Goal: Task Accomplishment & Management: Complete application form

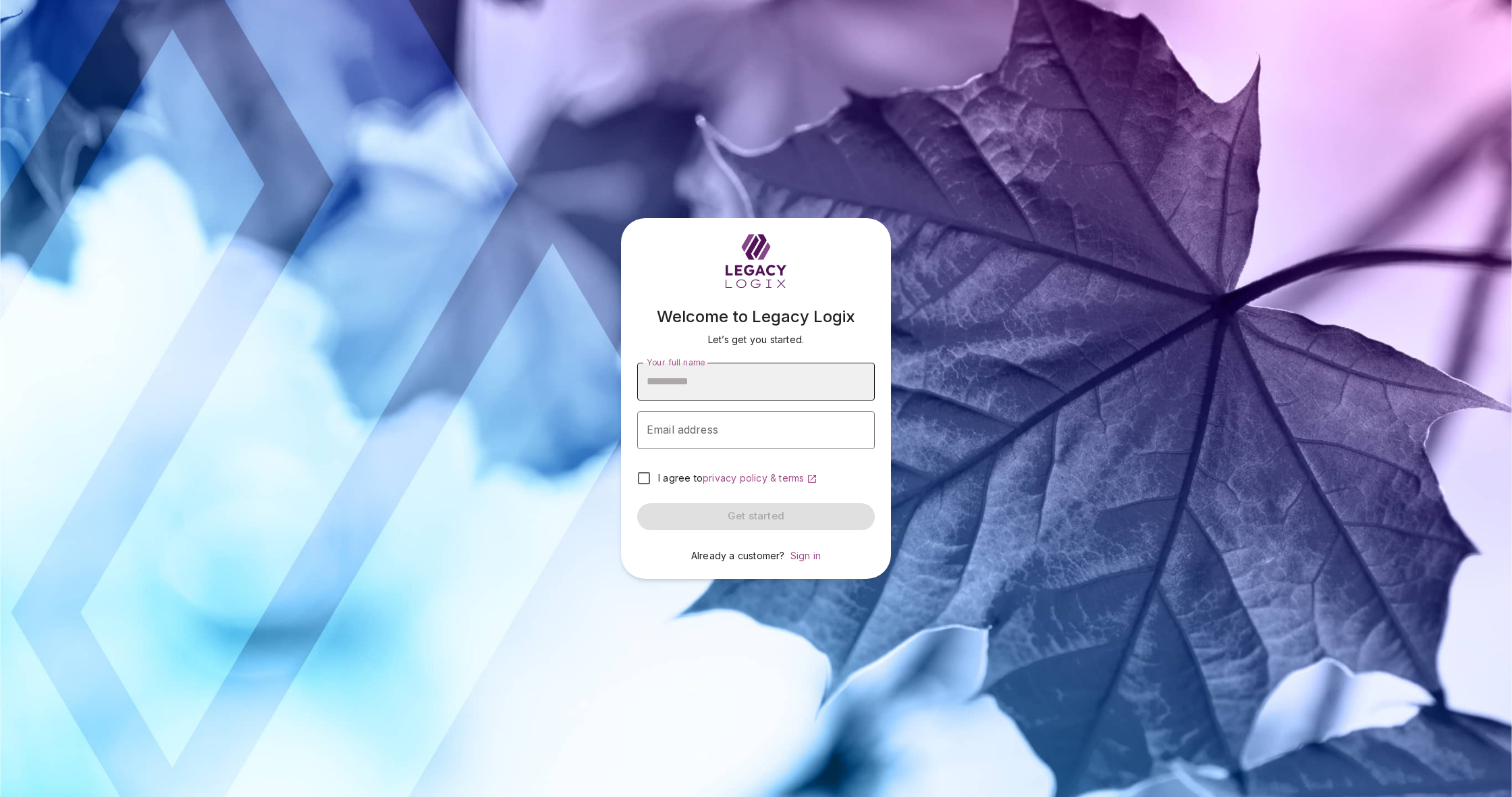
click at [704, 388] on input "Your full name" at bounding box center [756, 382] width 237 height 38
type input "**********"
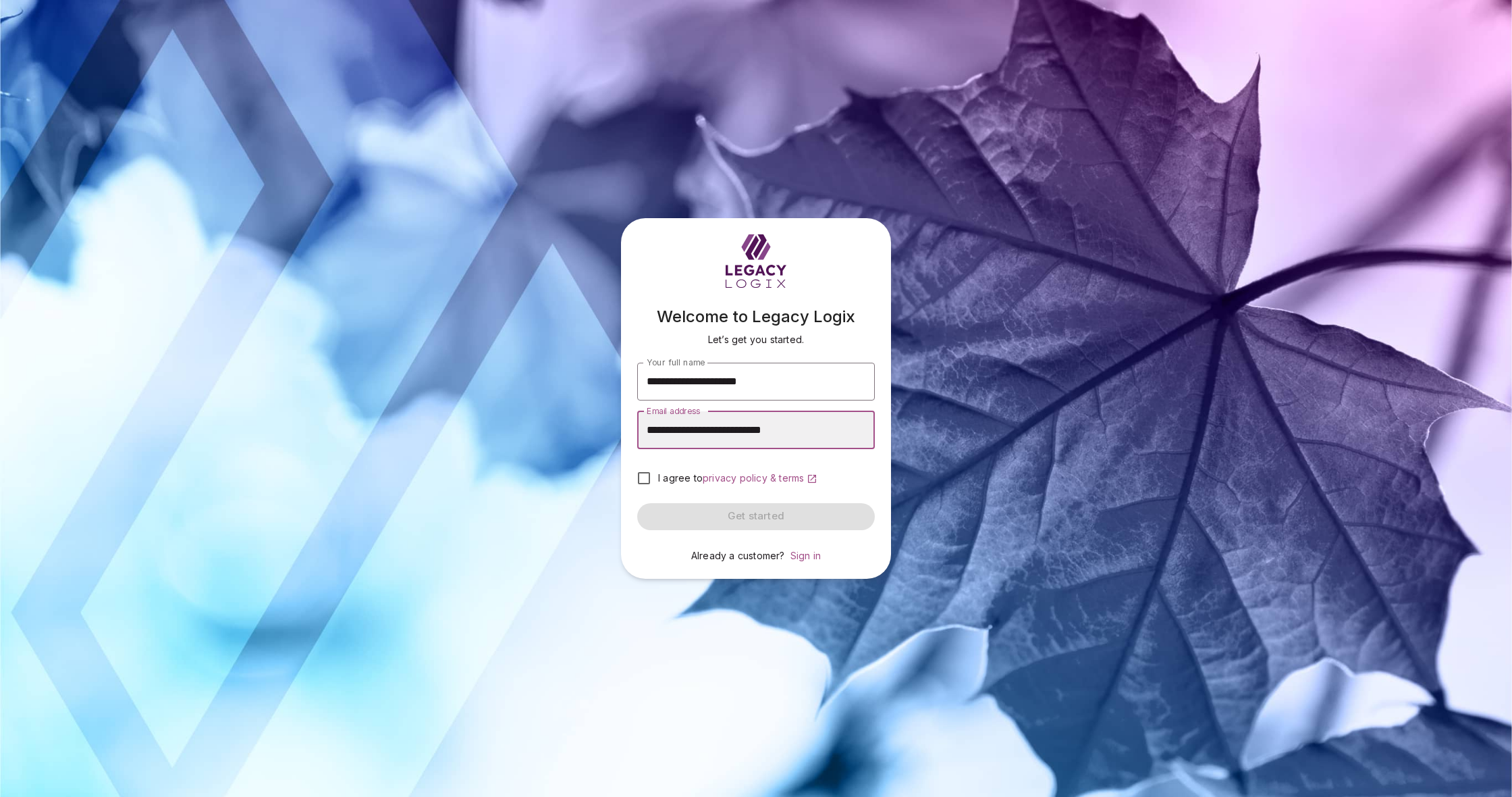
type input "**********"
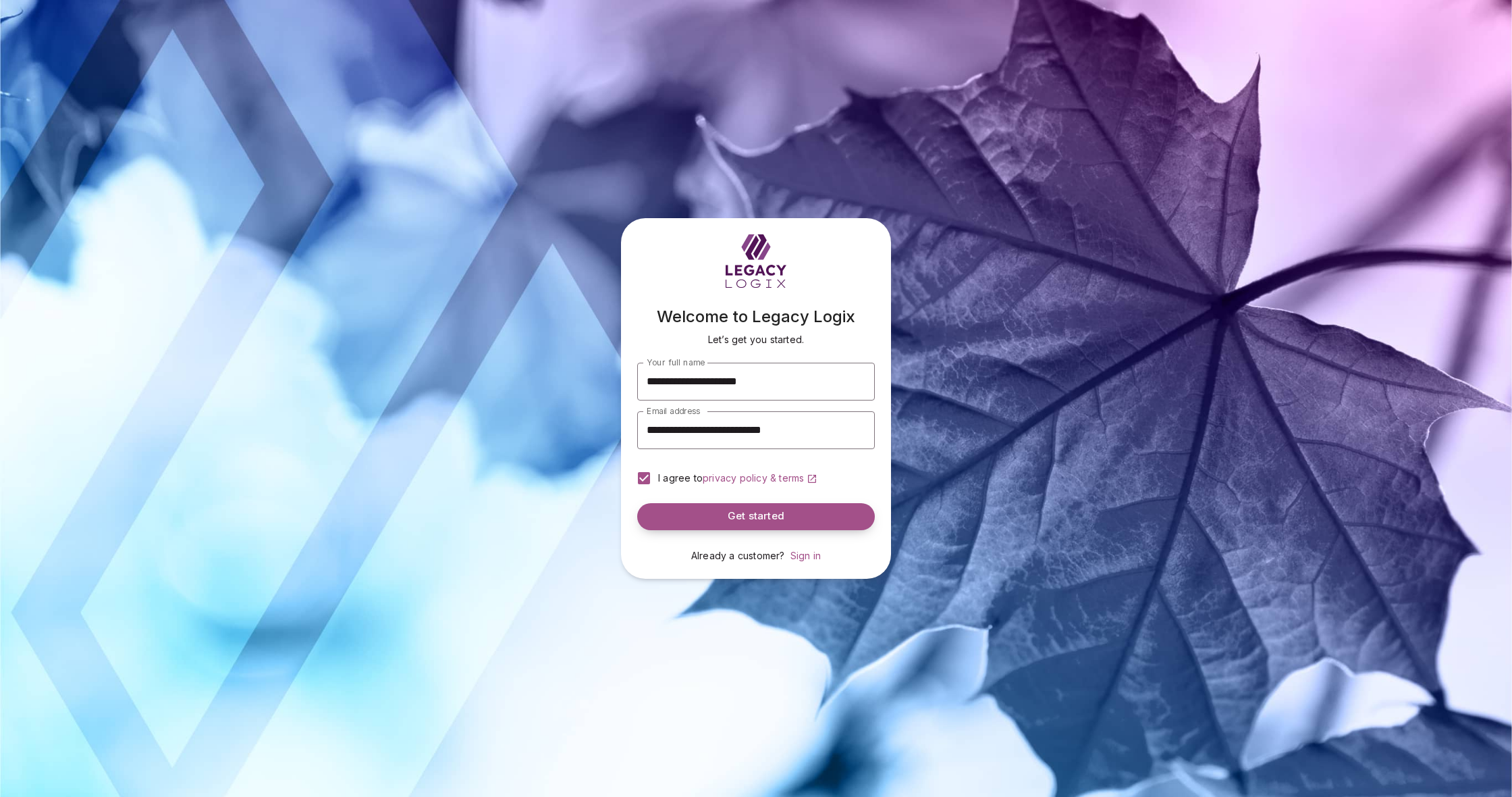
click at [740, 511] on span "Get started" at bounding box center [755, 516] width 56 height 13
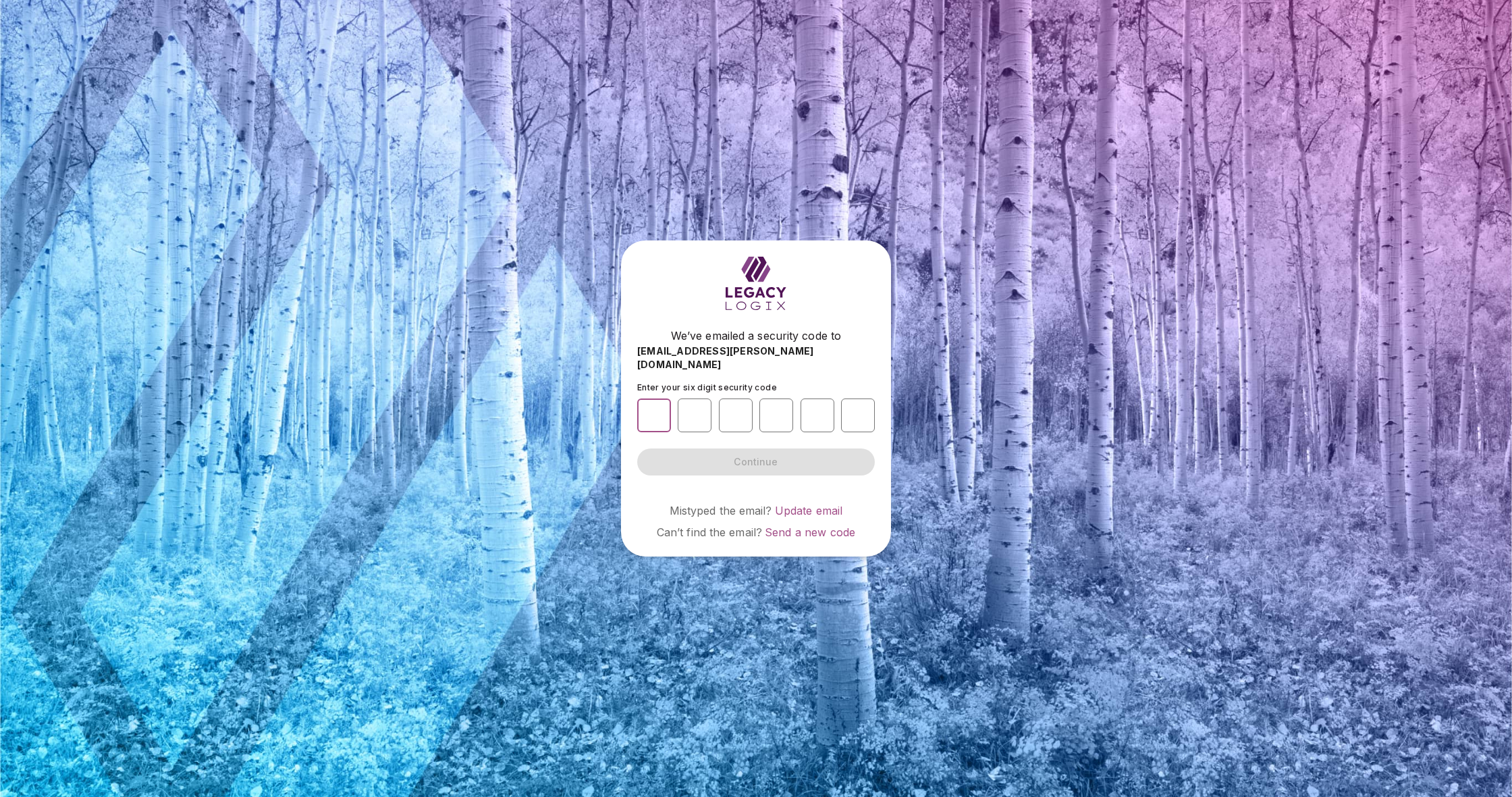
click at [655, 405] on input "number" at bounding box center [654, 415] width 34 height 34
paste input "*"
type input "*"
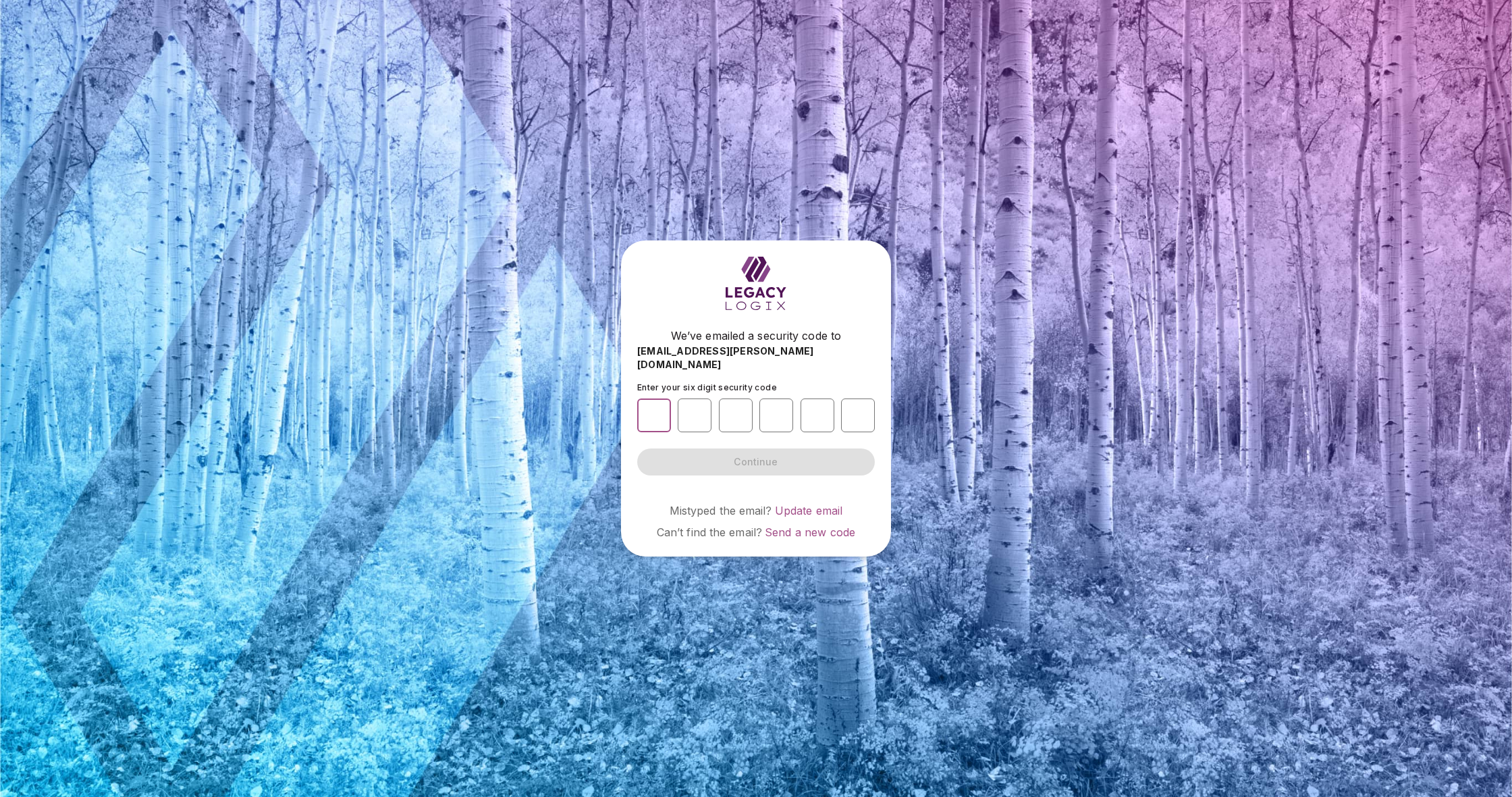
type input "*"
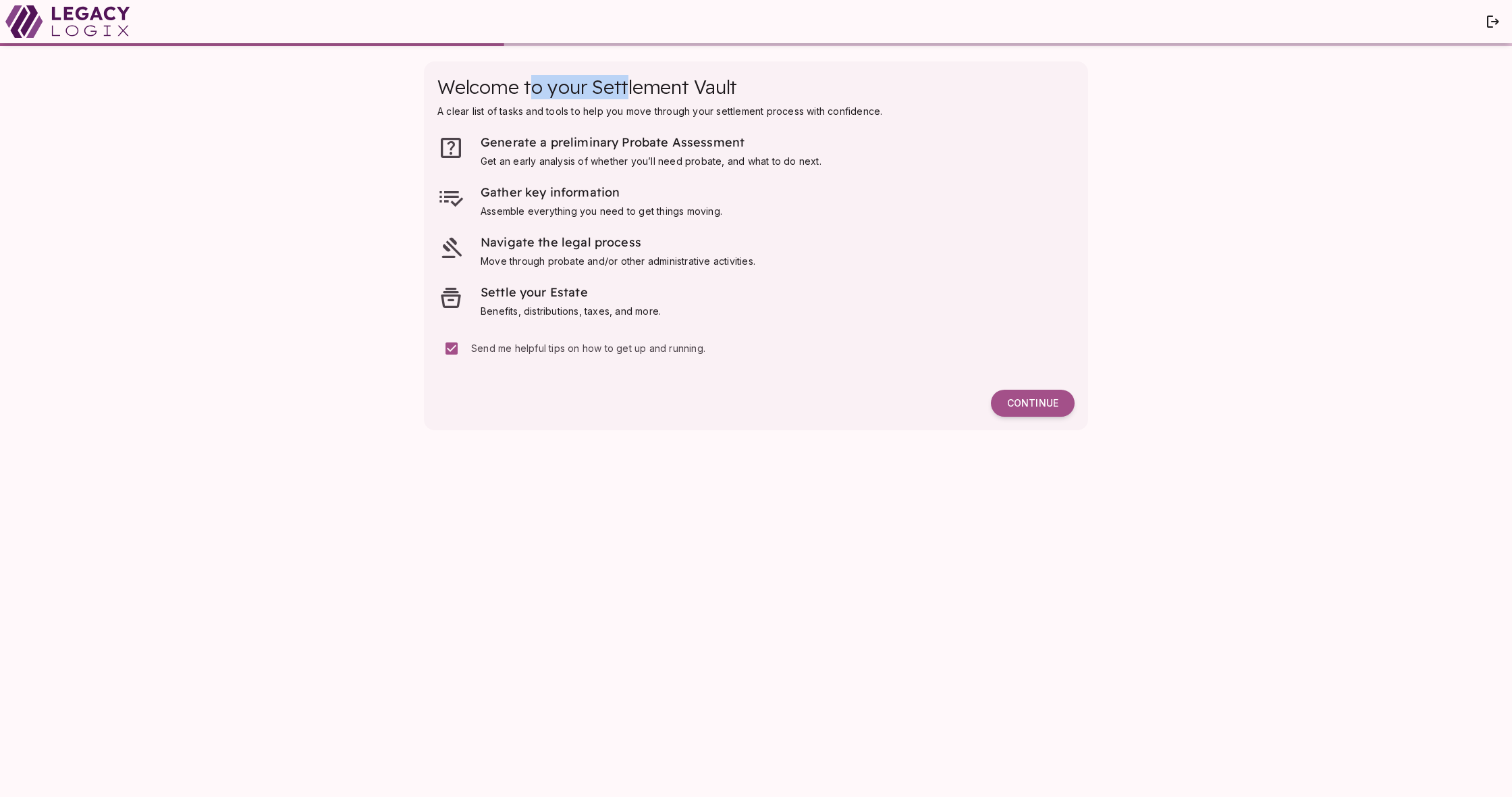
drag, startPoint x: 528, startPoint y: 84, endPoint x: 640, endPoint y: 85, distance: 112.0
click at [627, 87] on span "Welcome to your Settlement Vault" at bounding box center [587, 87] width 300 height 23
click at [642, 85] on span "Welcome to your Settlement Vault" at bounding box center [587, 87] width 300 height 23
drag, startPoint x: 519, startPoint y: 143, endPoint x: 623, endPoint y: 145, distance: 104.0
click at [620, 146] on span "Generate a preliminary Probate Assessment" at bounding box center [612, 142] width 264 height 16
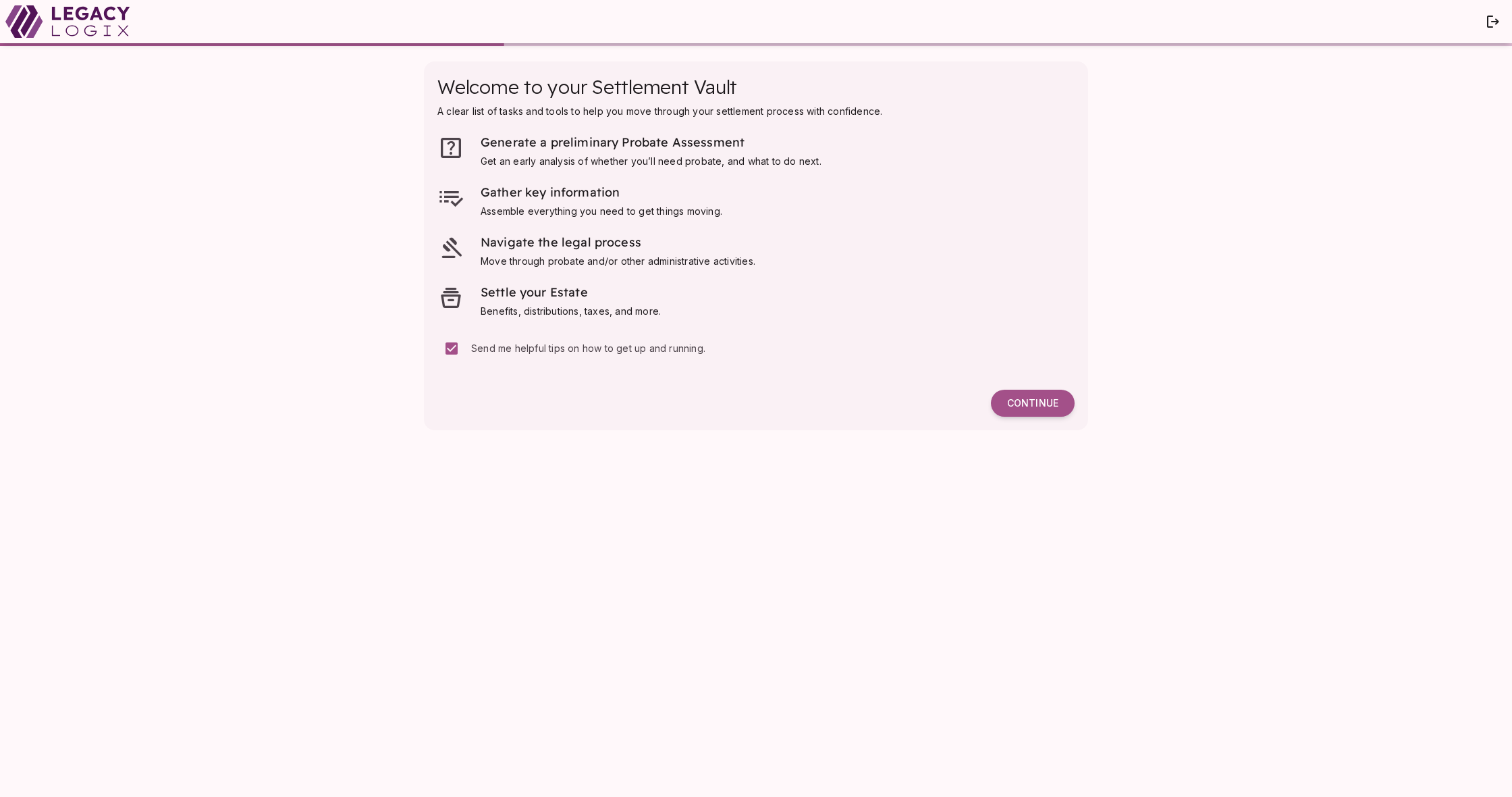
click at [625, 144] on span "Generate a preliminary Probate Assessment" at bounding box center [612, 142] width 264 height 16
drag, startPoint x: 520, startPoint y: 136, endPoint x: 641, endPoint y: 136, distance: 121.0
click at [623, 138] on span "Generate a preliminary Probate Assessment" at bounding box center [612, 142] width 264 height 16
drag, startPoint x: 649, startPoint y: 136, endPoint x: 701, endPoint y: 140, distance: 52.2
click at [701, 140] on span "Generate a preliminary Probate Assessment" at bounding box center [612, 142] width 264 height 16
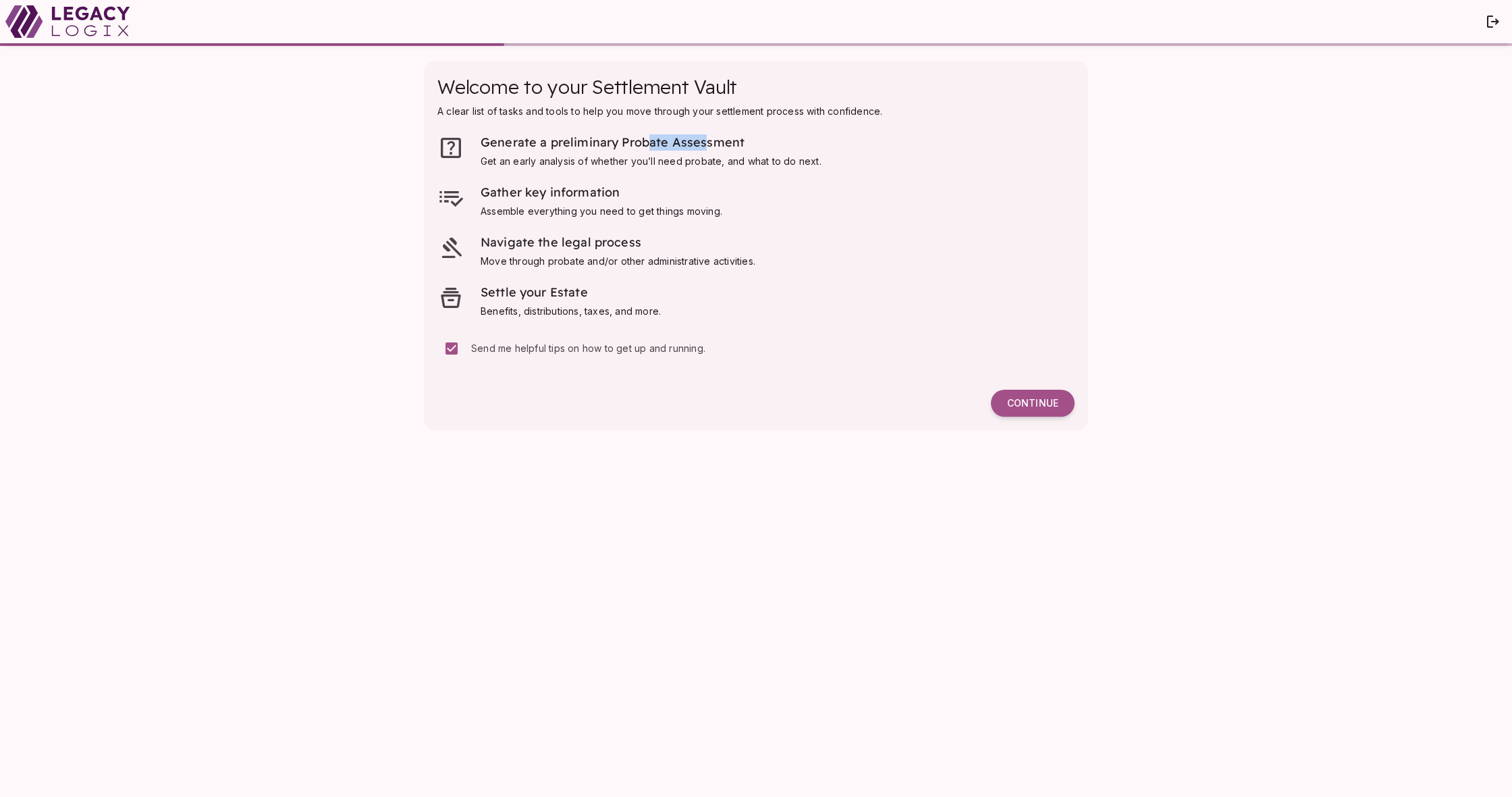
click at [704, 139] on span "Generate a preliminary Probate Assessment" at bounding box center [612, 142] width 264 height 16
drag, startPoint x: 529, startPoint y: 198, endPoint x: 590, endPoint y: 198, distance: 61.0
click at [588, 198] on span "Gather key information" at bounding box center [550, 192] width 139 height 16
drag, startPoint x: 560, startPoint y: 256, endPoint x: 575, endPoint y: 262, distance: 16.2
click at [575, 262] on div "Navigate the legal process Move through probate and/or other administrative act…" at bounding box center [617, 250] width 275 height 34
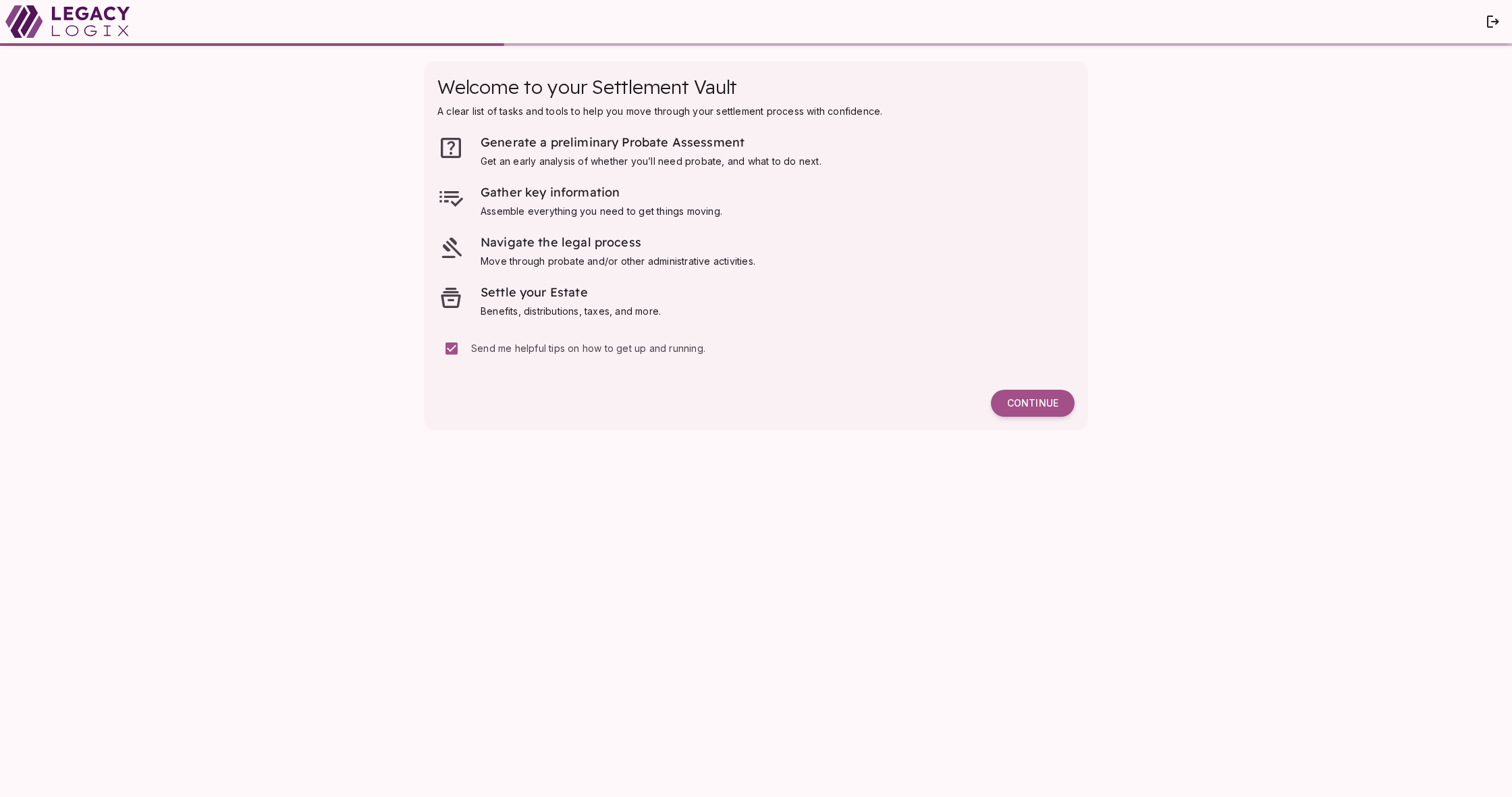
click at [583, 308] on span "Benefits, distributions, taxes, and more." at bounding box center [571, 310] width 180 height 11
click at [1021, 408] on span "Continue" at bounding box center [1032, 403] width 51 height 12
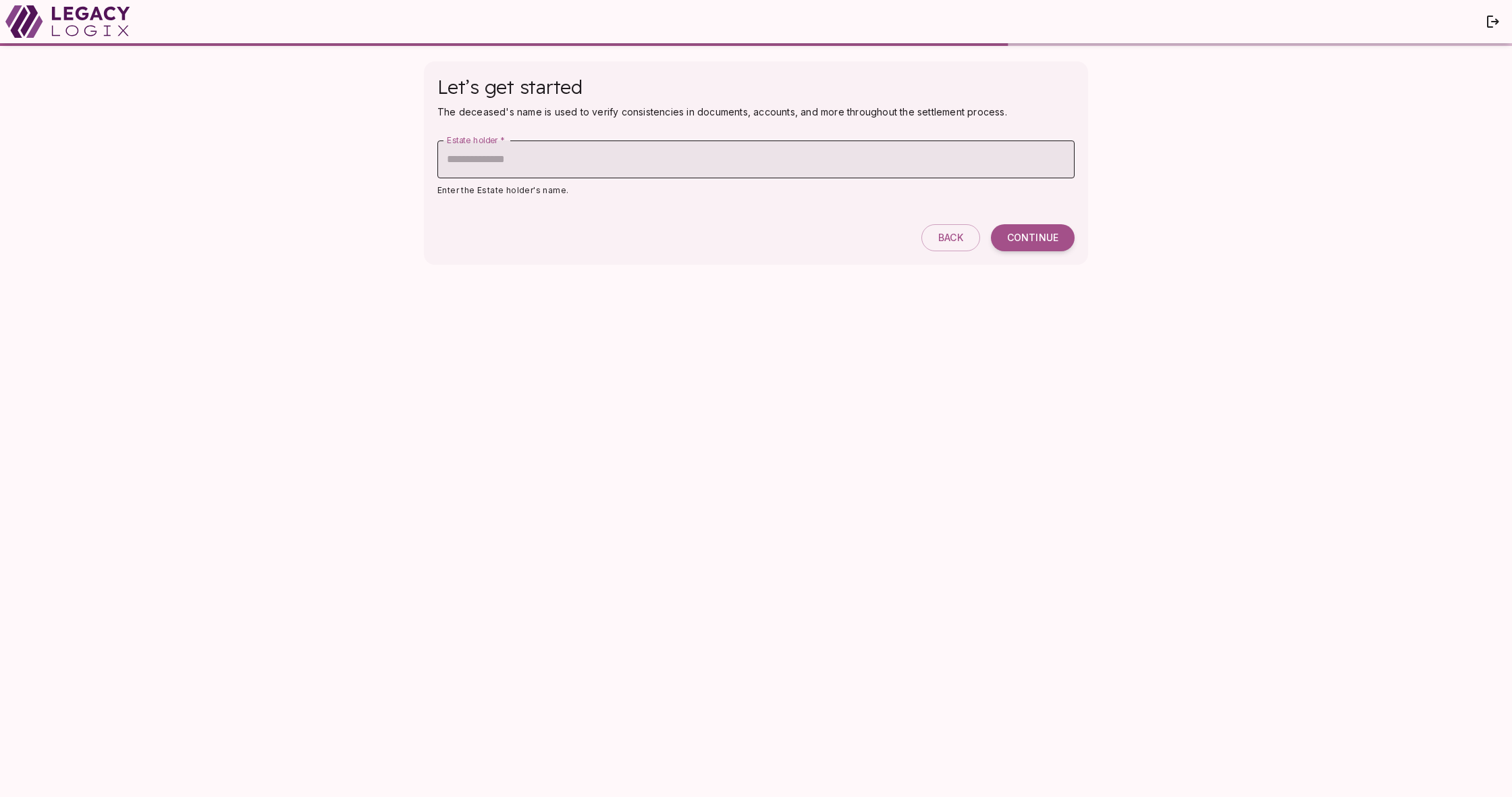
click at [572, 167] on input "Estate holder   *" at bounding box center [756, 159] width 637 height 38
type input "******"
click at [1027, 230] on button "Continue" at bounding box center [1032, 237] width 84 height 27
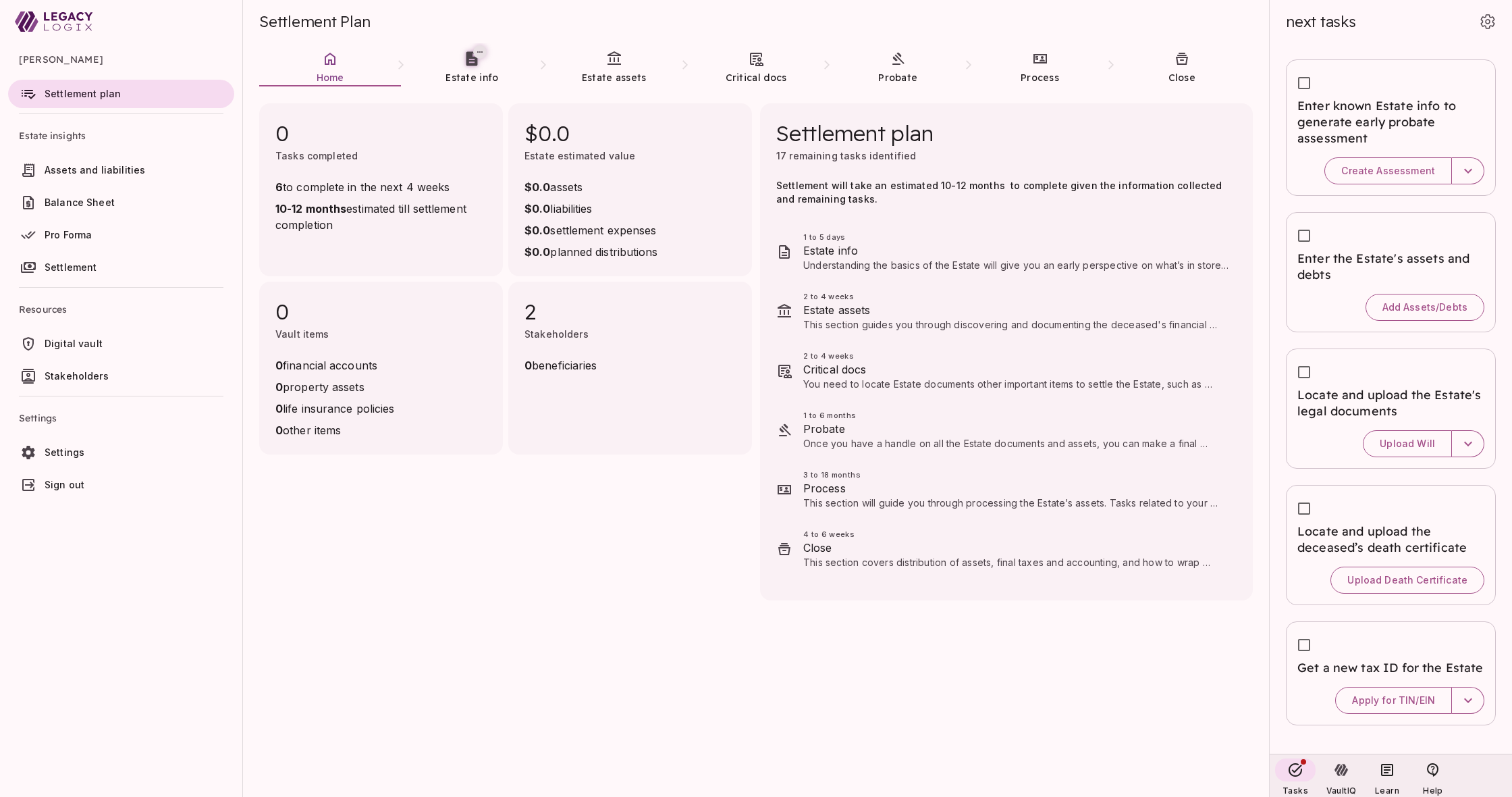
drag, startPoint x: 122, startPoint y: 462, endPoint x: 1283, endPoint y: 666, distance: 1178.8
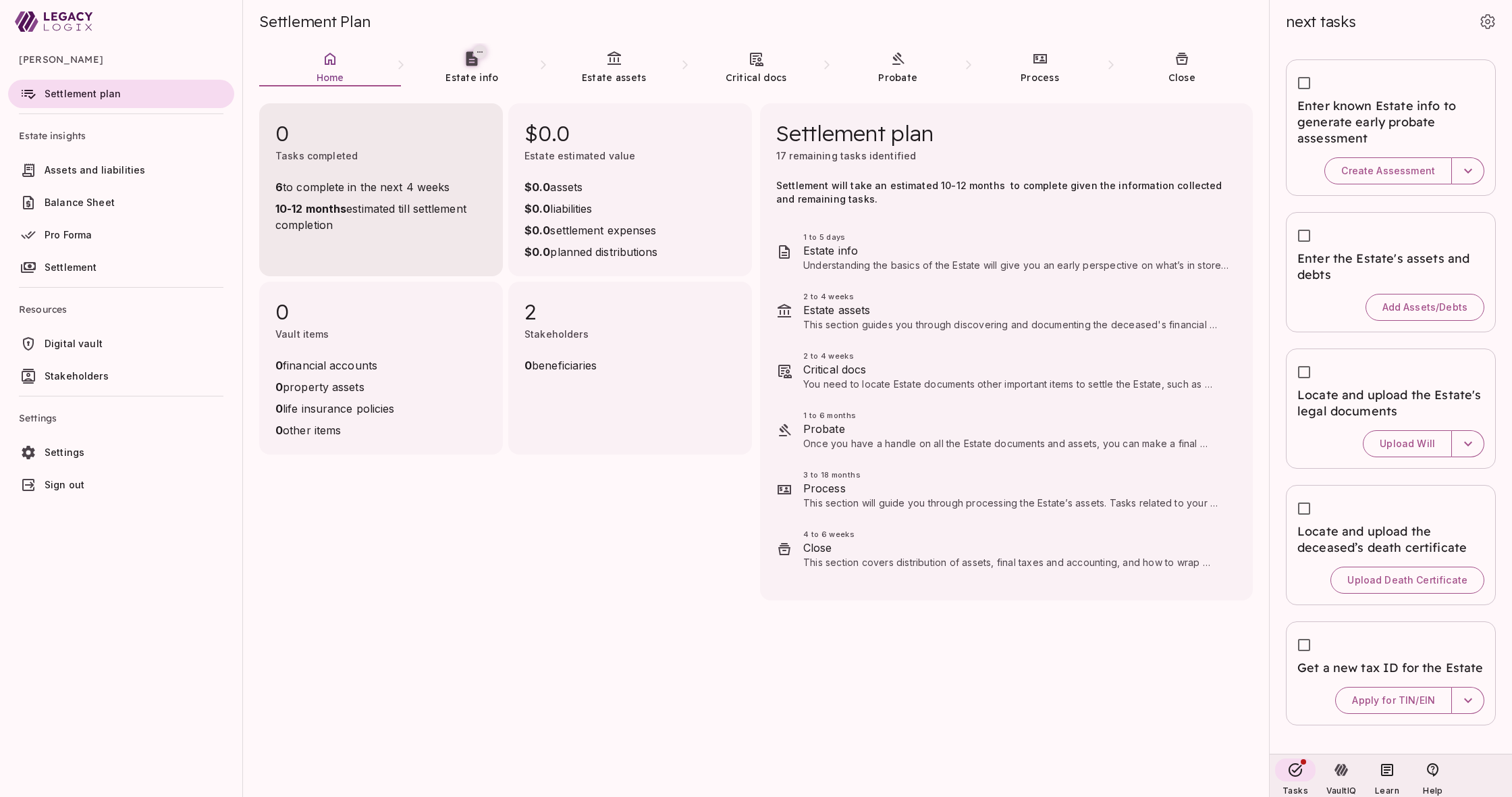
click at [401, 215] on span "10-12 months estimated till settlement completion" at bounding box center [381, 217] width 211 height 32
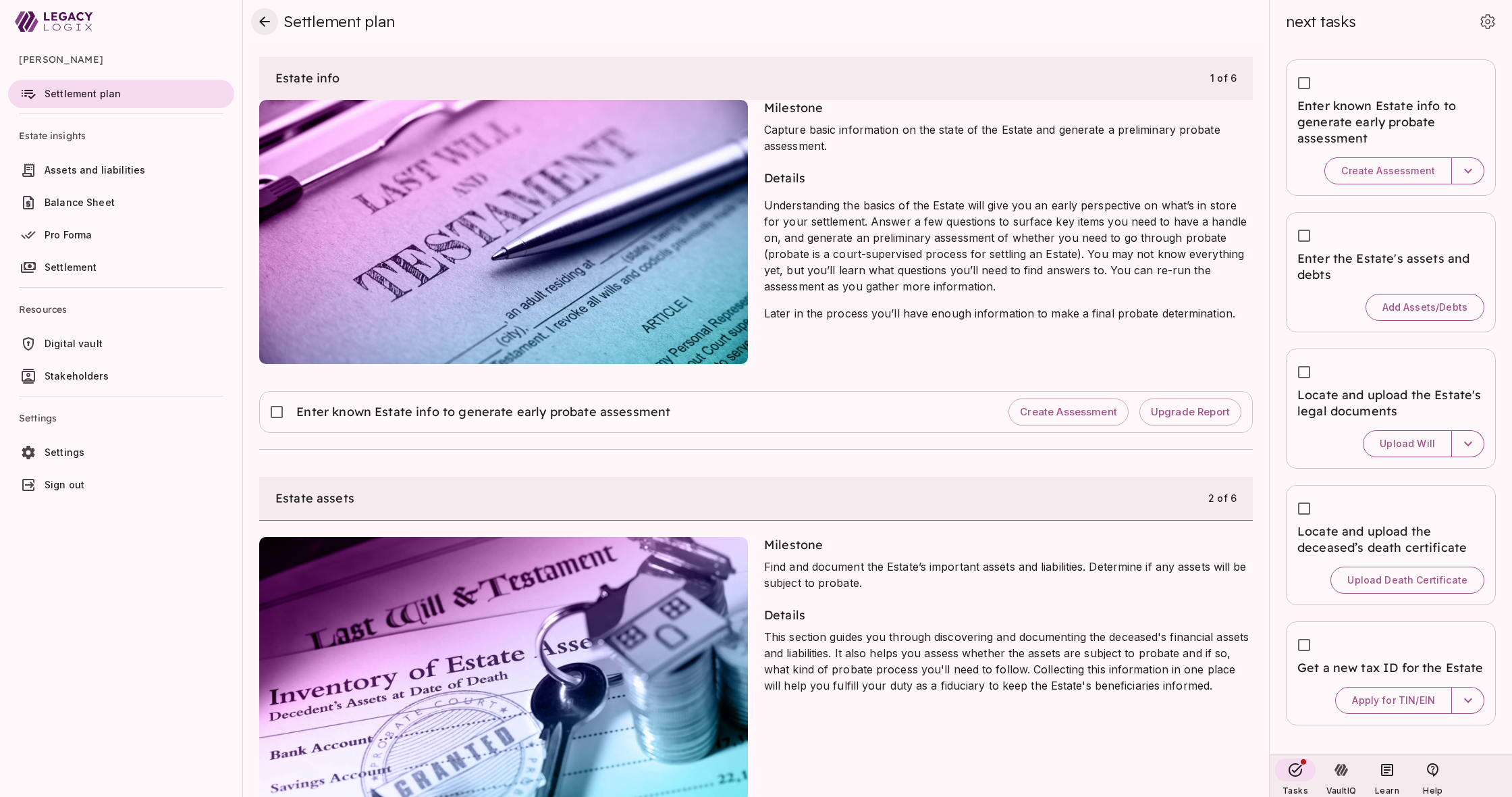
click at [263, 18] on icon "close" at bounding box center [264, 22] width 10 height 10
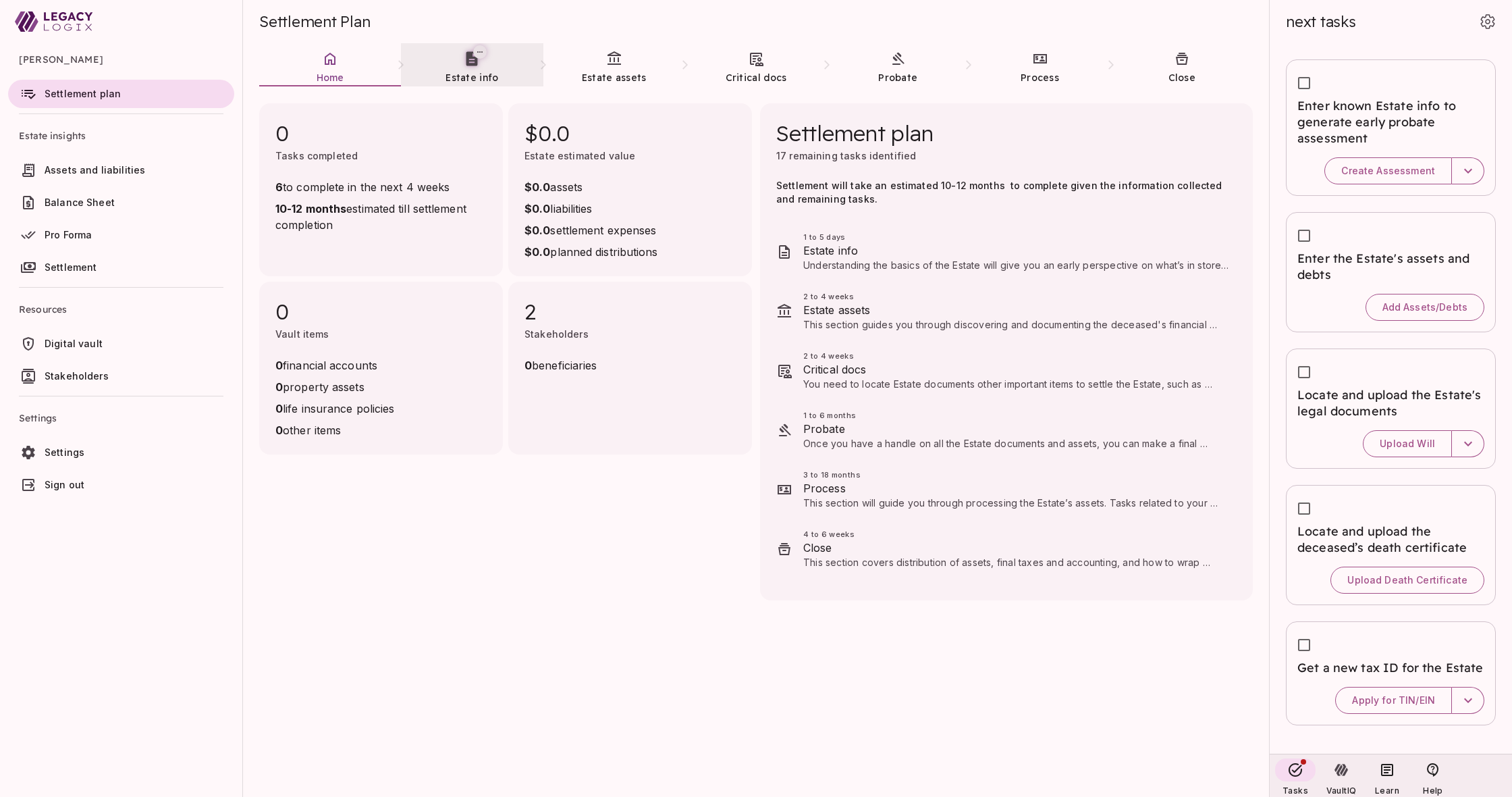
click at [482, 75] on span "Estate info" at bounding box center [471, 78] width 53 height 12
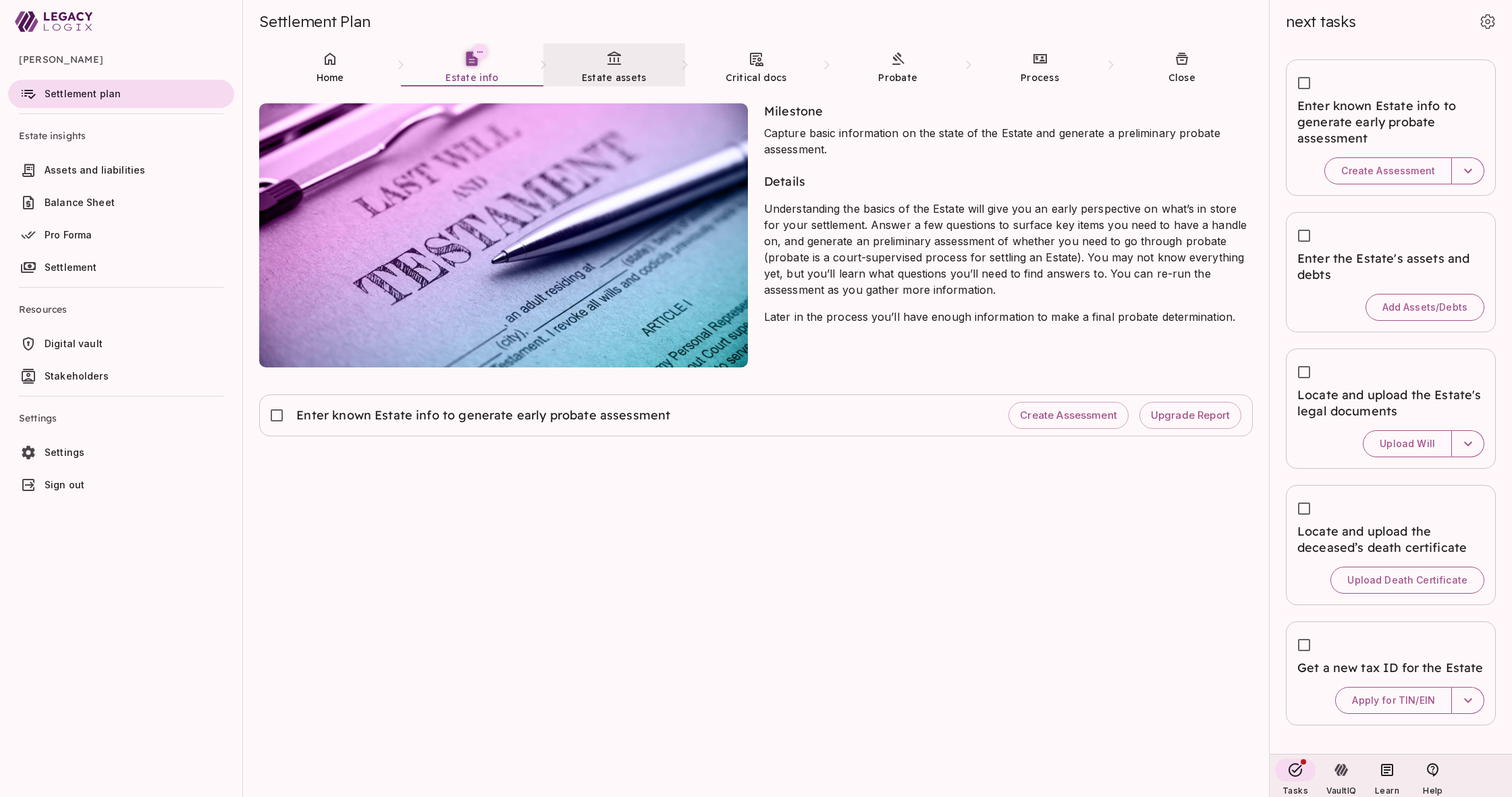
click at [620, 72] on span "Estate assets" at bounding box center [614, 78] width 65 height 12
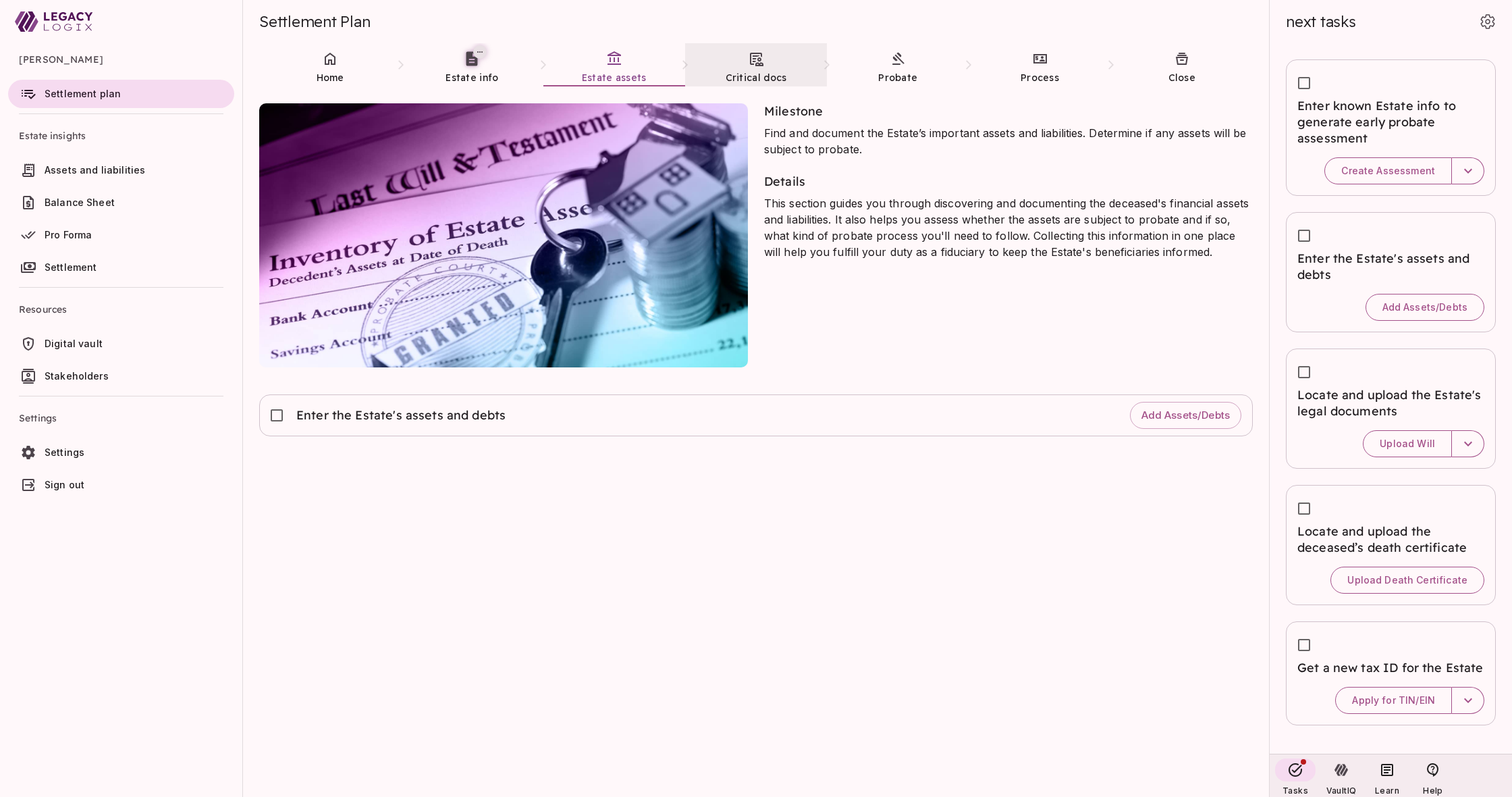
click at [770, 50] on link "Critical docs" at bounding box center [756, 68] width 142 height 49
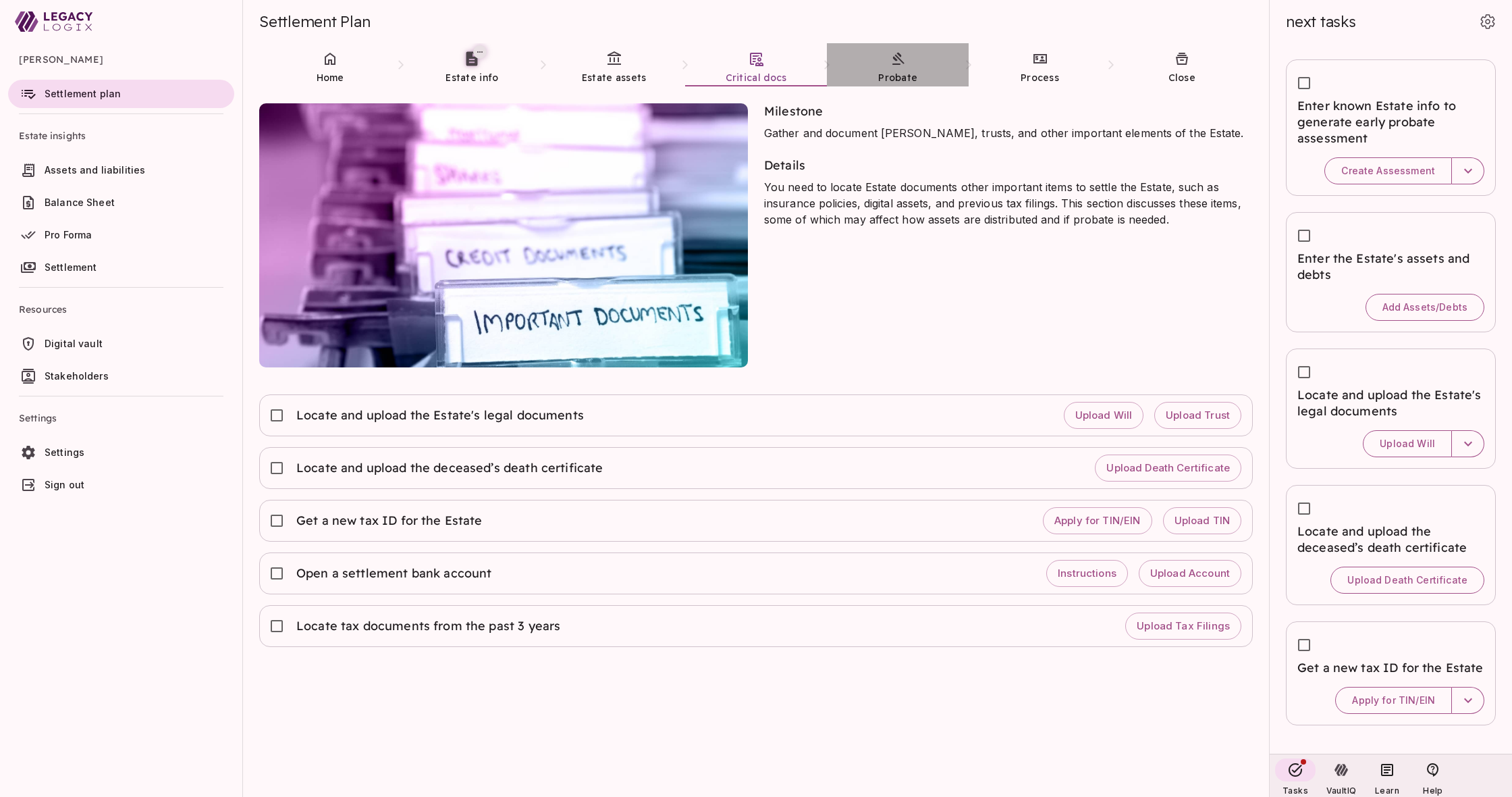
click at [881, 60] on link "Probate" at bounding box center [898, 68] width 142 height 49
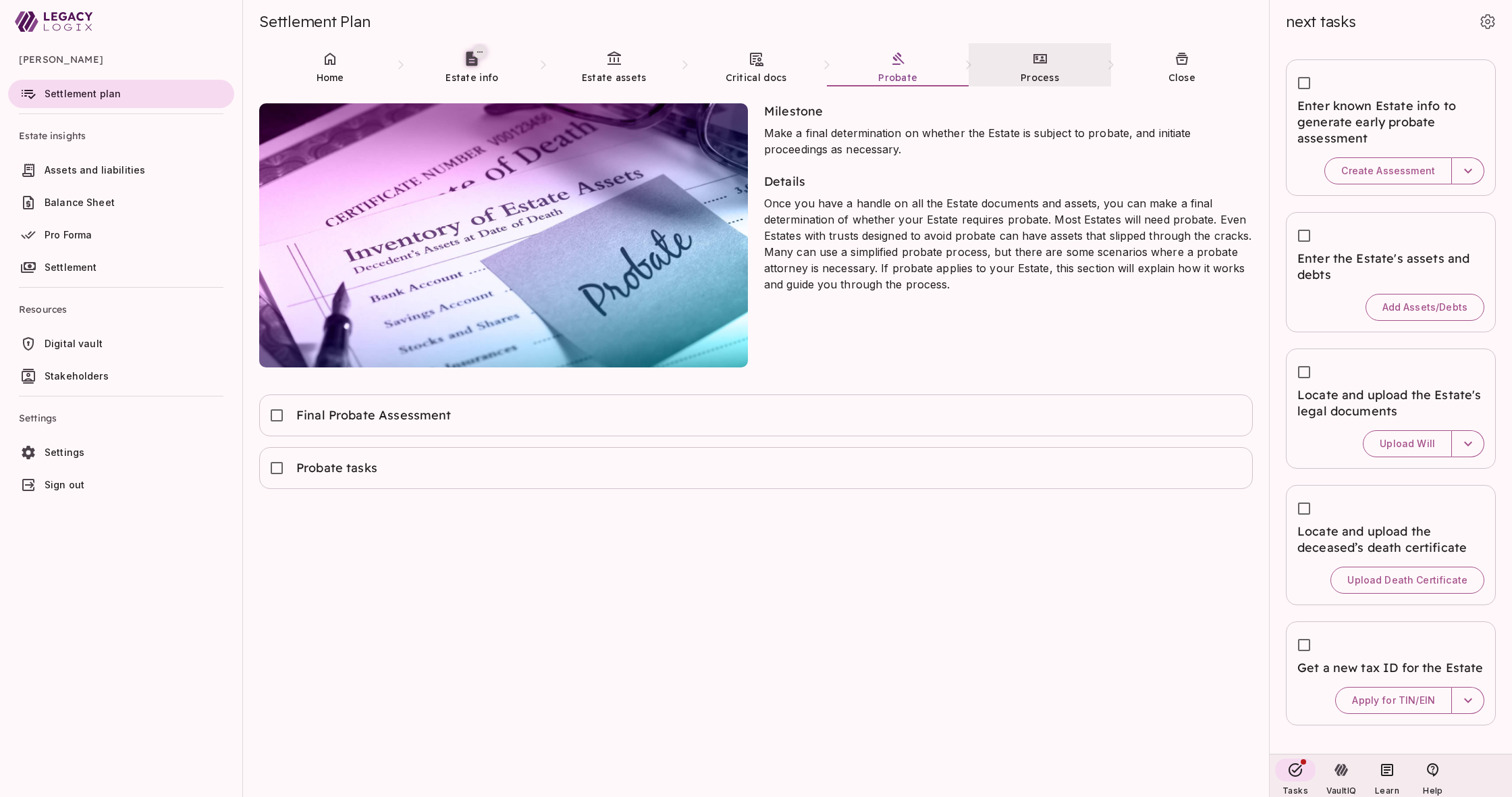
click at [1042, 72] on span "Process" at bounding box center [1040, 78] width 38 height 12
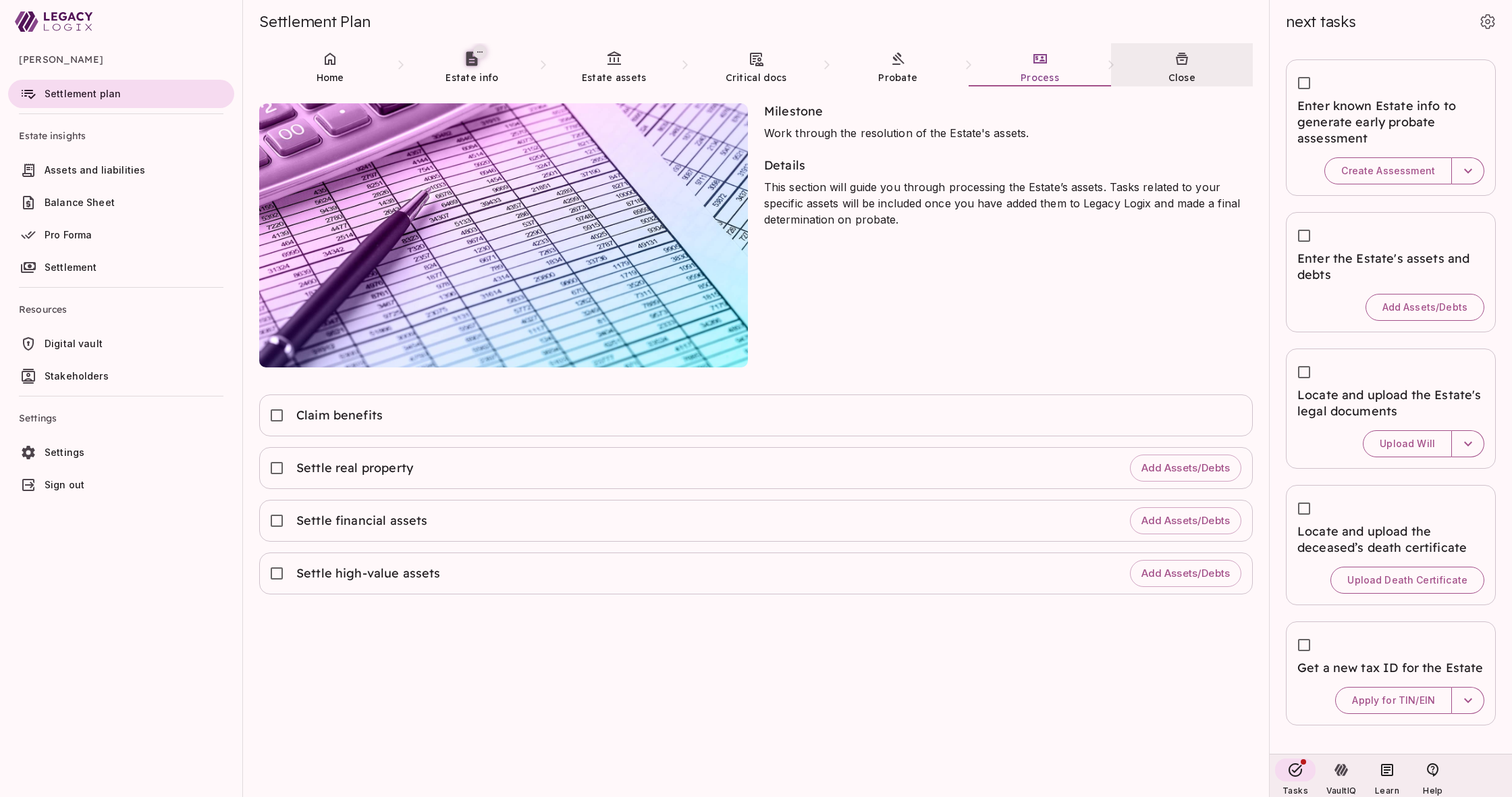
click at [1185, 72] on span "Close" at bounding box center [1182, 78] width 28 height 12
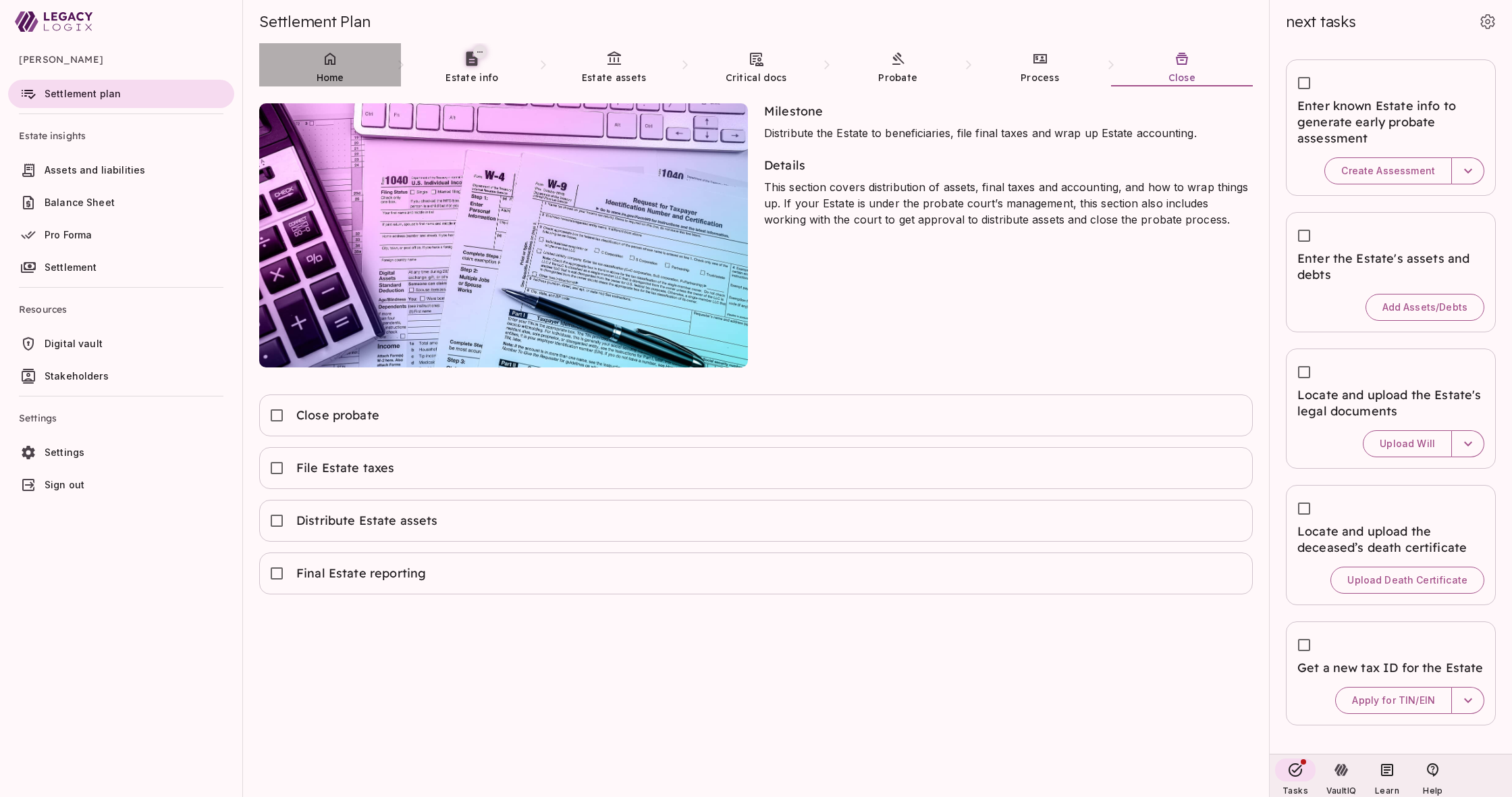
click at [320, 60] on link "Home" at bounding box center [330, 68] width 142 height 49
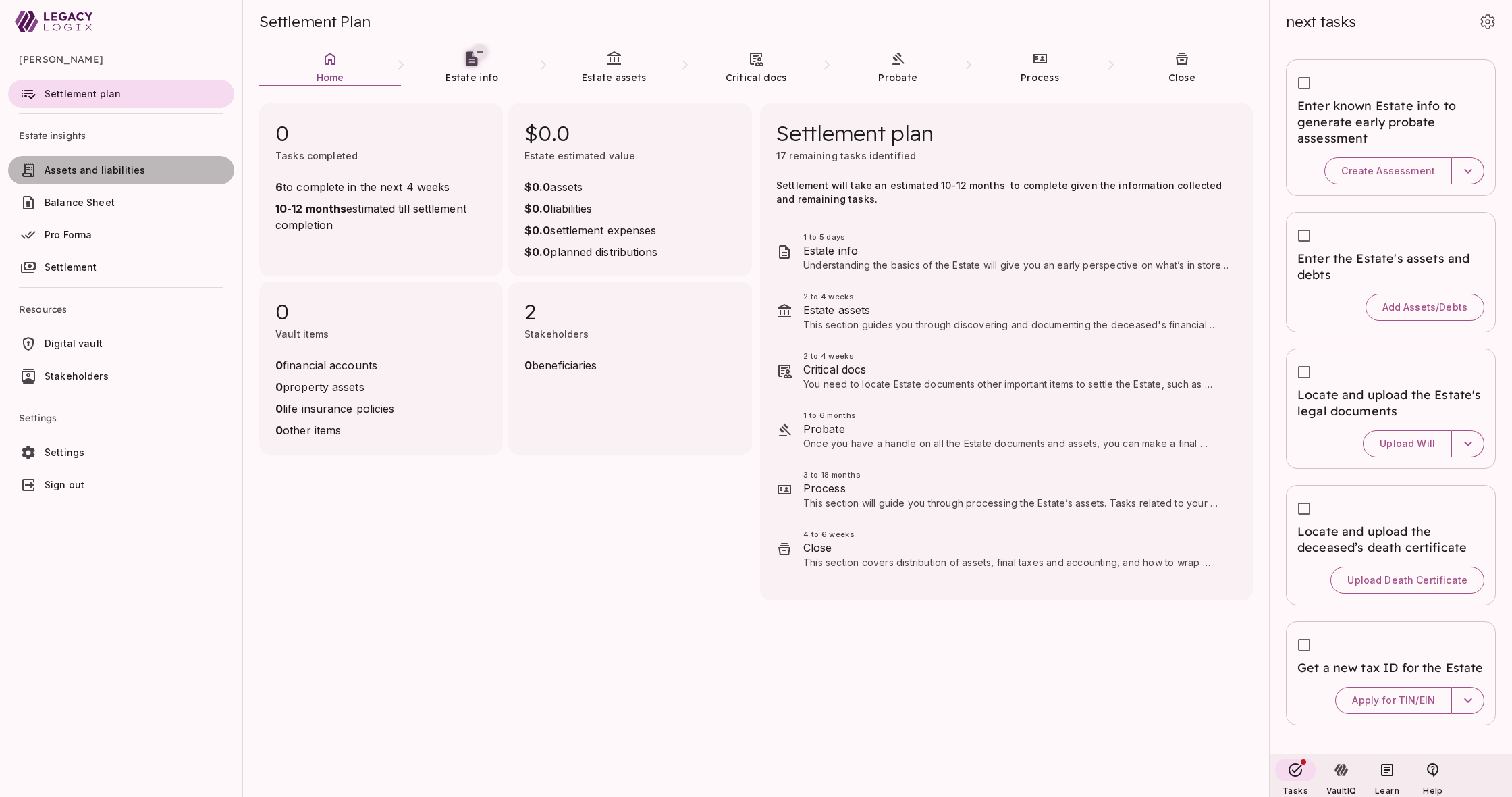
click at [95, 170] on span "Assets and liabilities" at bounding box center [94, 169] width 100 height 11
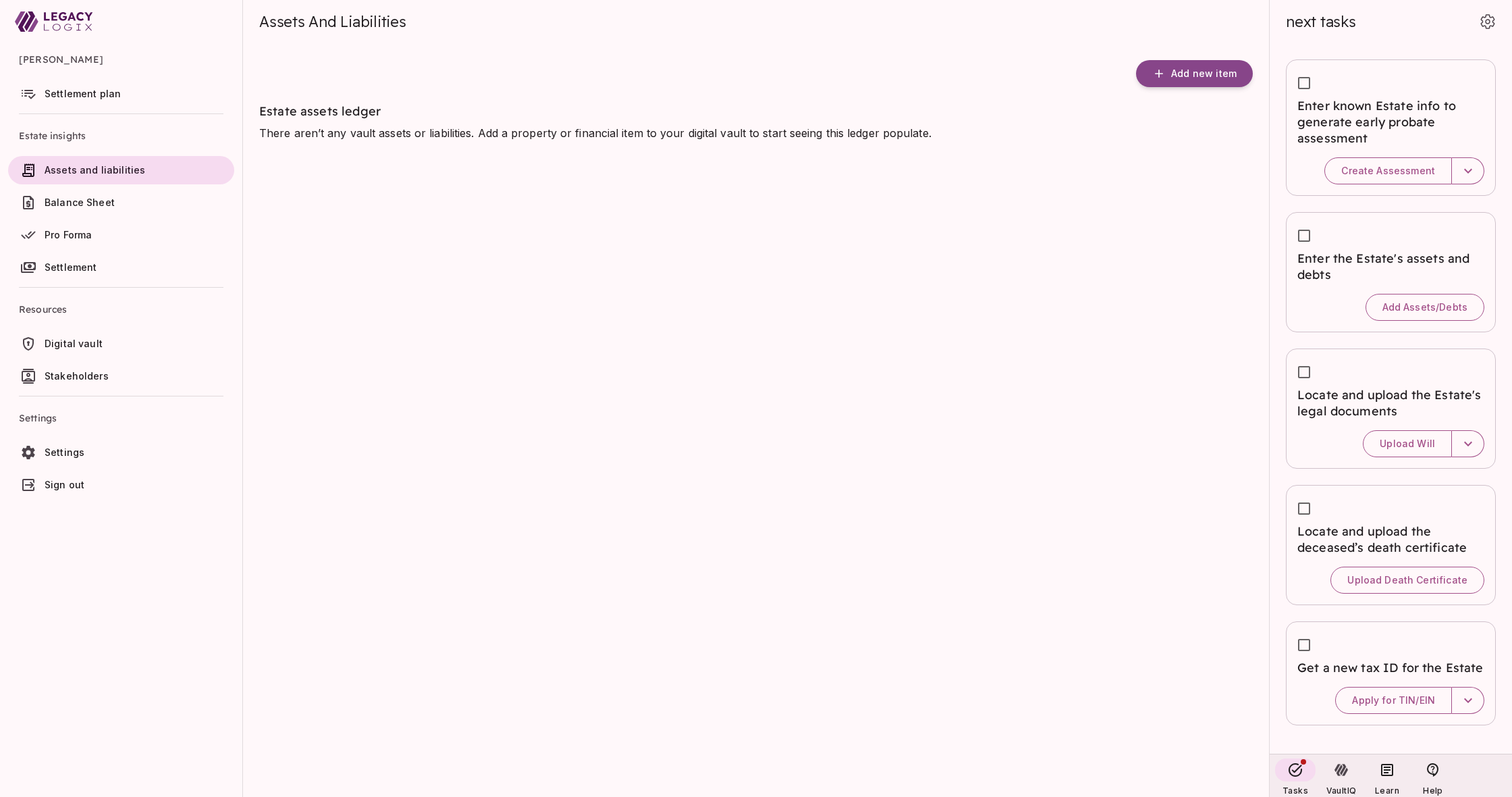
click at [273, 19] on span "Assets And Liabilities" at bounding box center [333, 22] width 147 height 19
drag, startPoint x: 348, startPoint y: 21, endPoint x: 361, endPoint y: 21, distance: 13.0
click at [361, 21] on span "Assets And Liabilities" at bounding box center [333, 22] width 147 height 19
click at [371, 20] on span "Assets And Liabilities" at bounding box center [333, 22] width 147 height 19
click at [1218, 71] on span "Add new item" at bounding box center [1204, 74] width 66 height 12
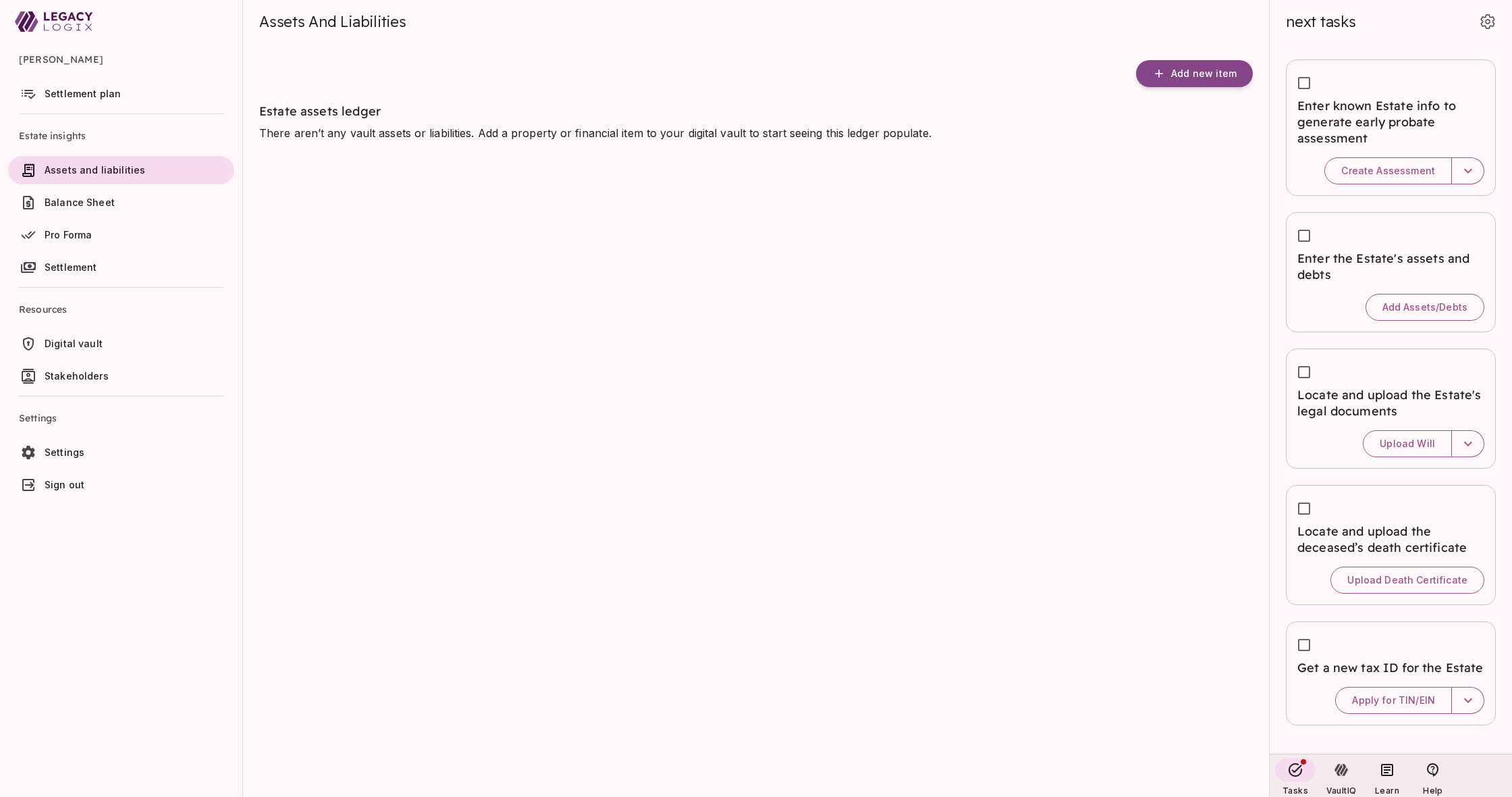
click at [139, 204] on span "Balance Sheet" at bounding box center [136, 203] width 184 height 14
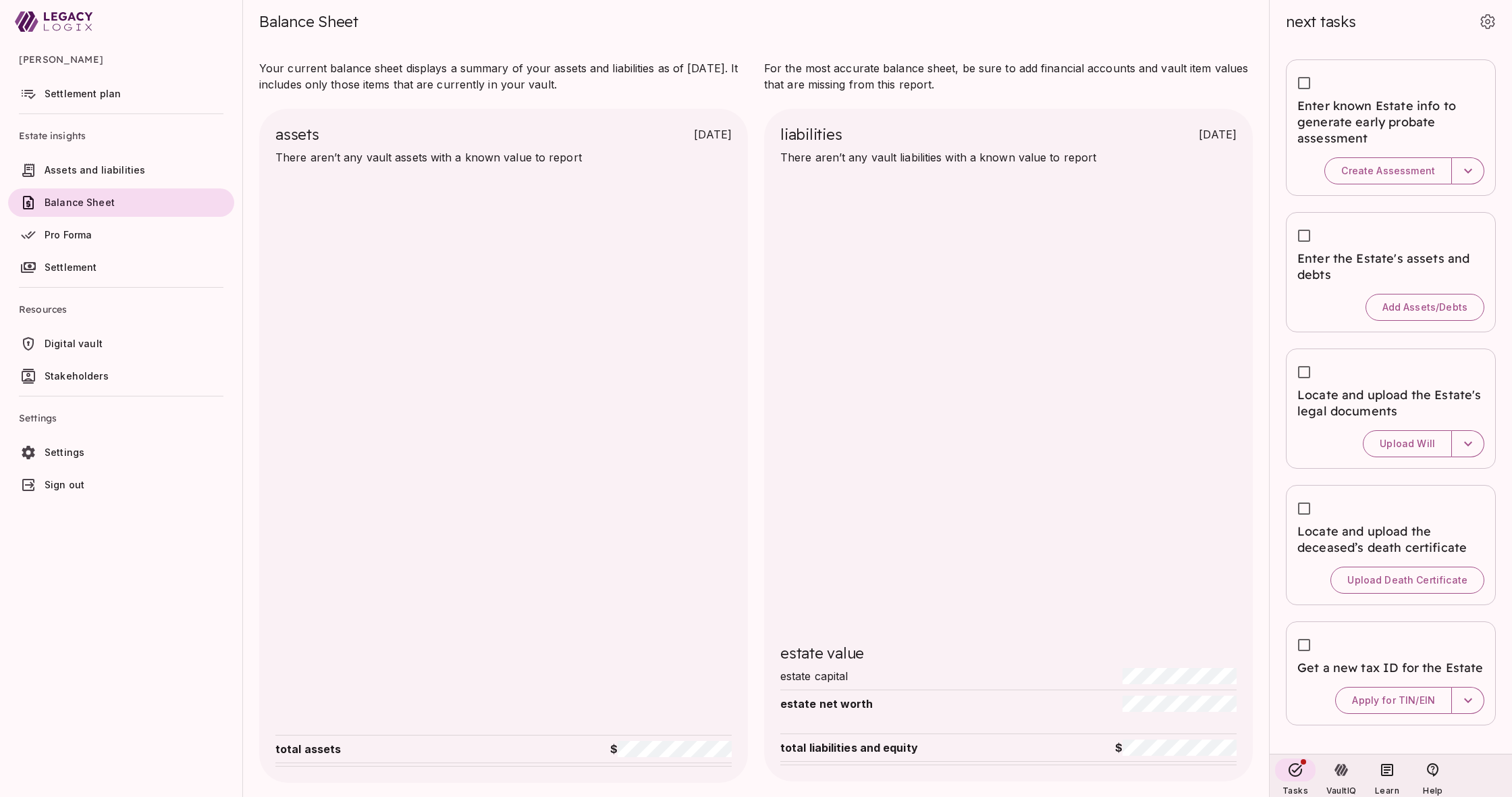
click at [1045, 32] on div "Balance Sheet" at bounding box center [755, 22] width 993 height 43
click at [1498, 23] on button "button" at bounding box center [1487, 21] width 27 height 27
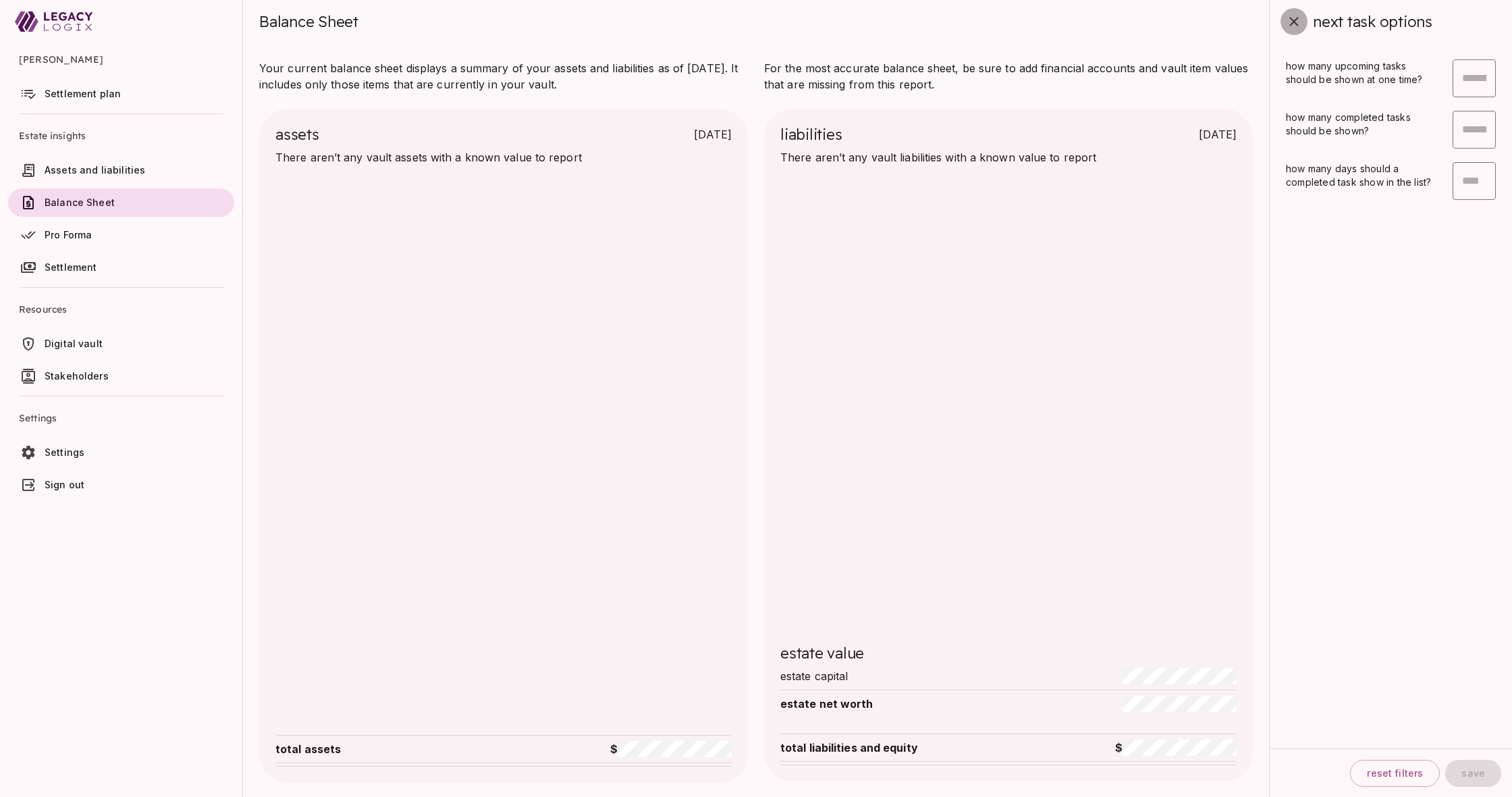
click at [1295, 20] on icon "button" at bounding box center [1294, 22] width 16 height 16
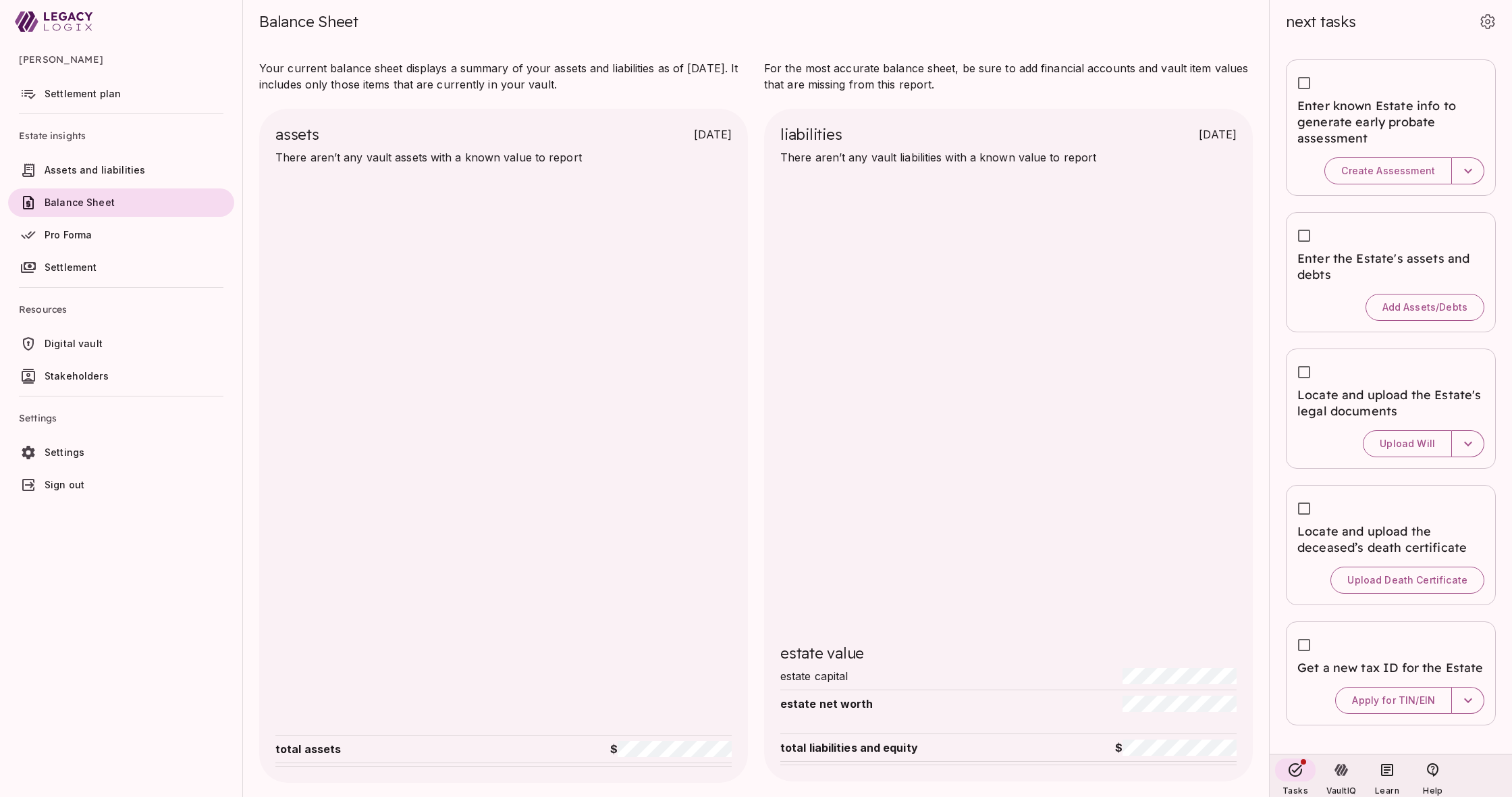
click at [148, 452] on span "Settings" at bounding box center [136, 452] width 184 height 14
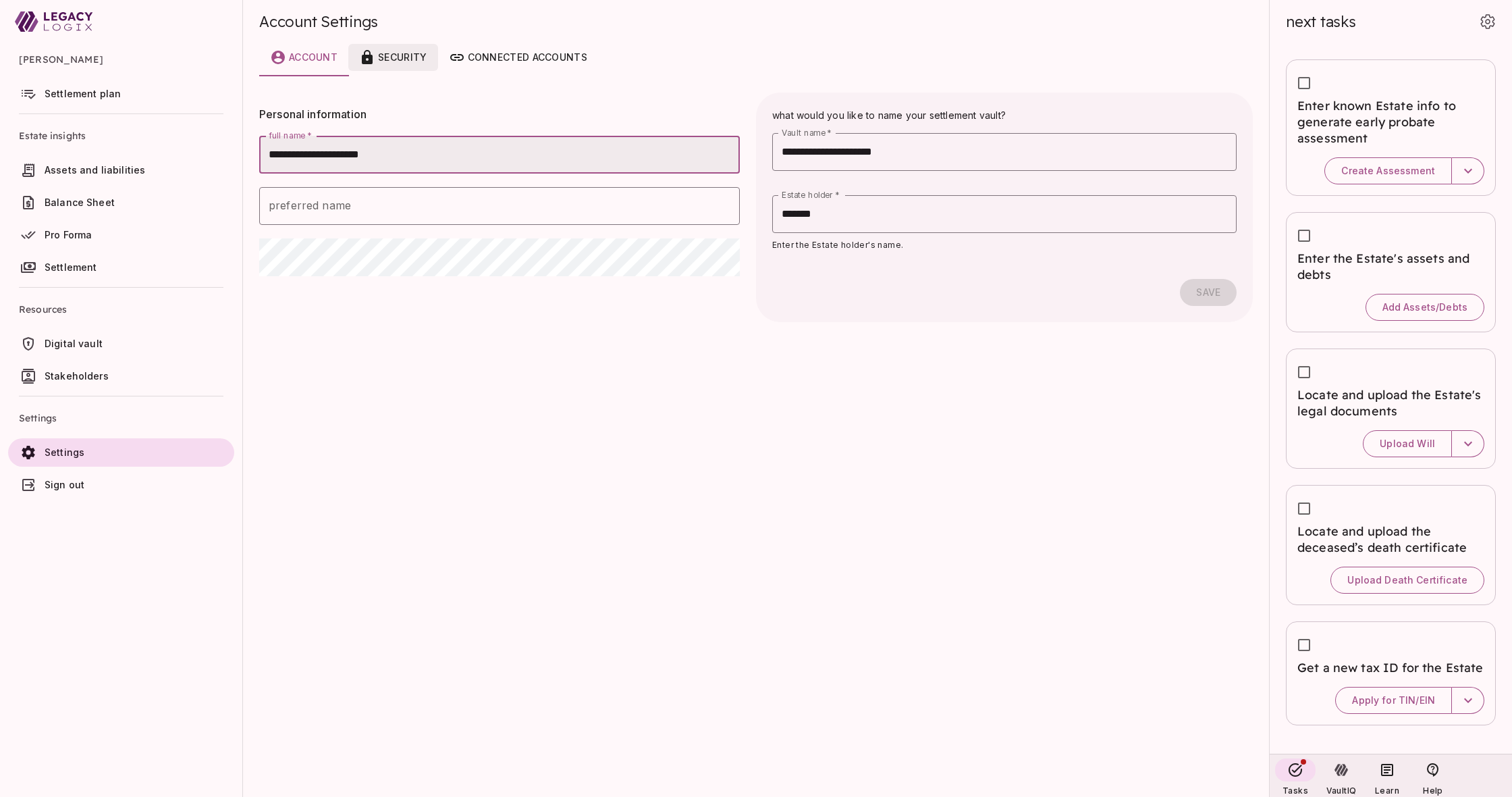
click at [402, 60] on div "Security" at bounding box center [393, 57] width 68 height 16
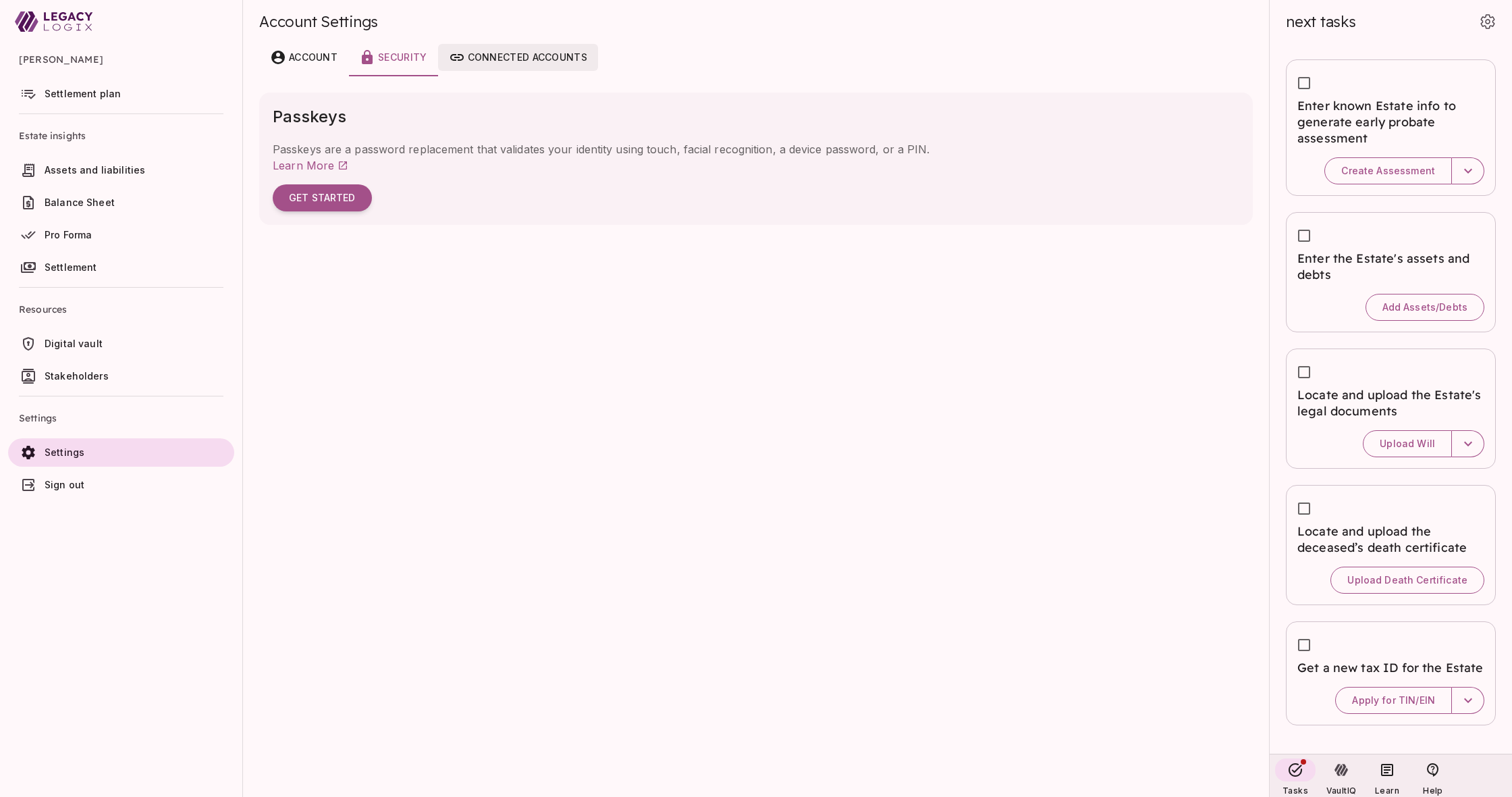
click at [484, 56] on div "Connected accounts" at bounding box center [518, 57] width 139 height 16
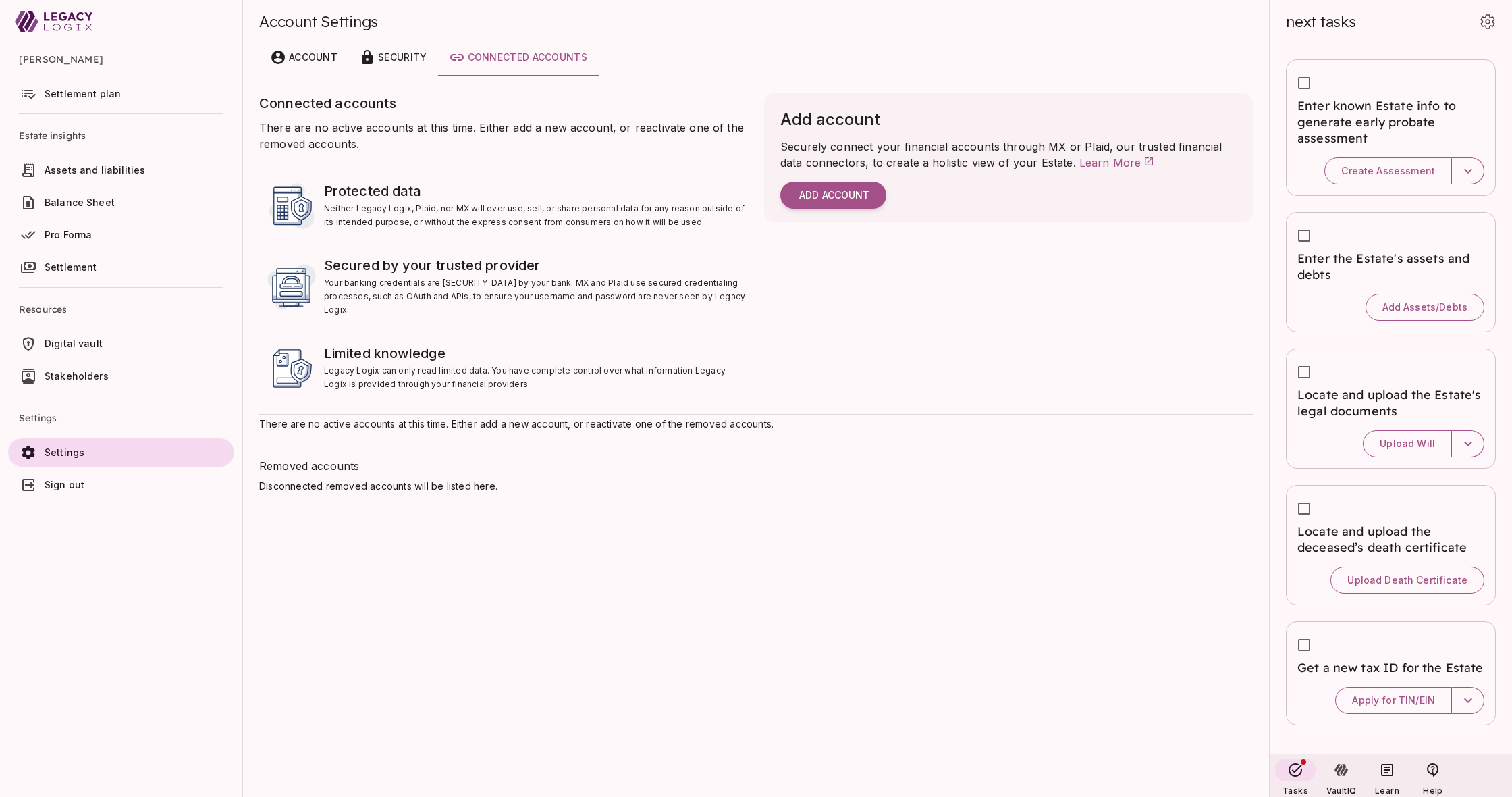
click at [56, 23] on icon at bounding box center [54, 21] width 78 height 32
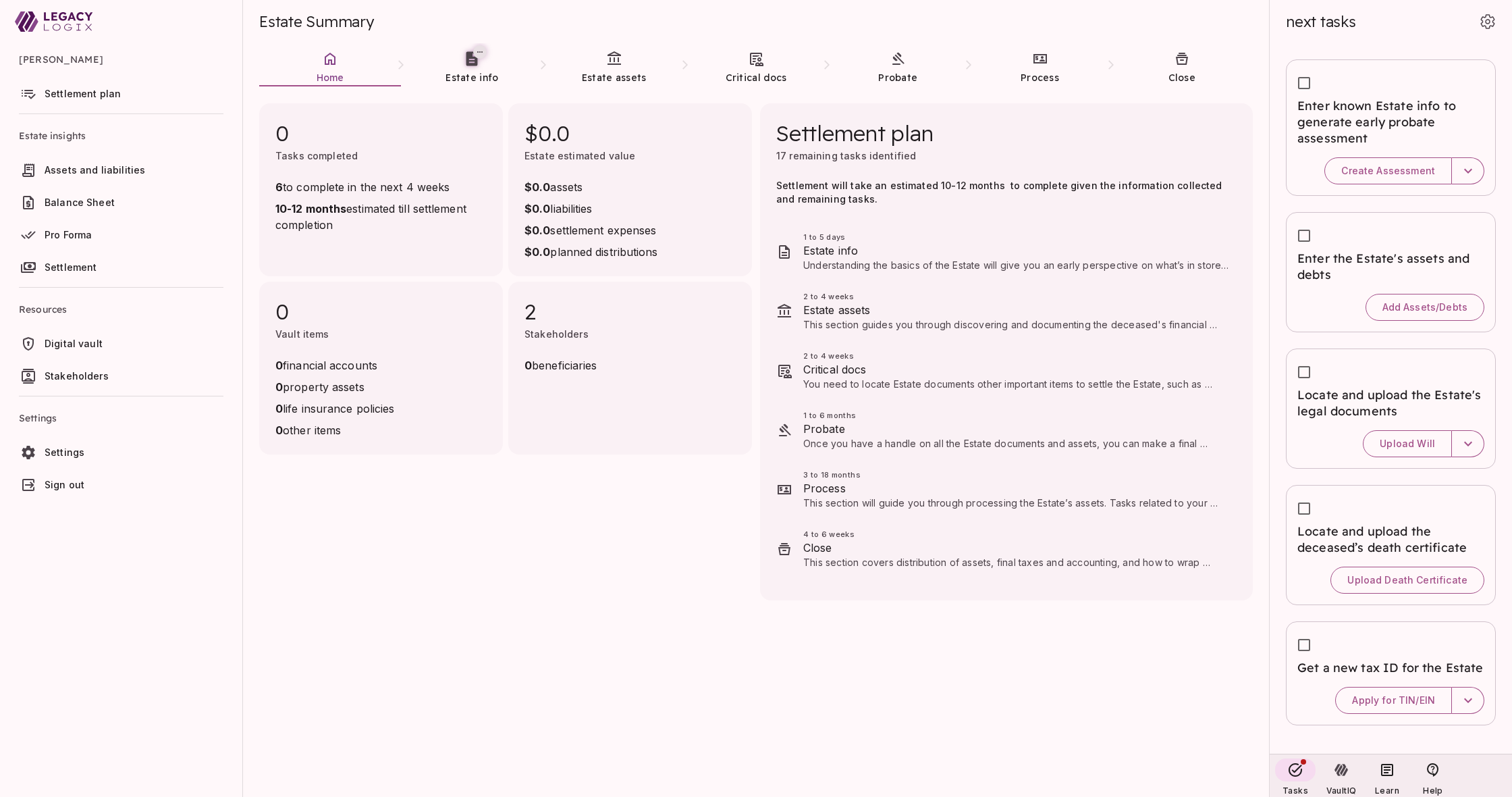
click at [61, 344] on span "Digital vault" at bounding box center [73, 343] width 58 height 11
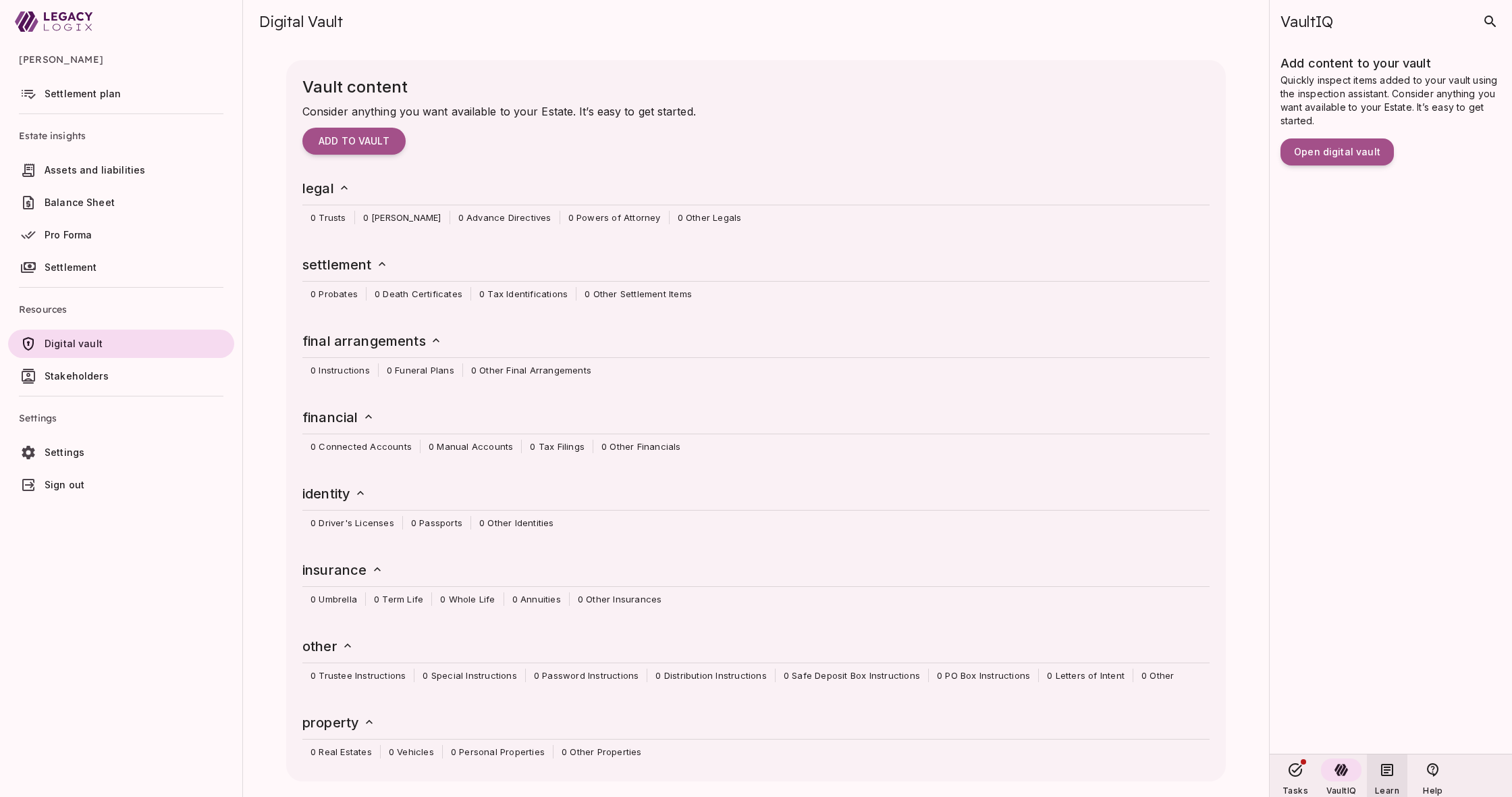
click at [1380, 764] on icon at bounding box center [1387, 769] width 16 height 16
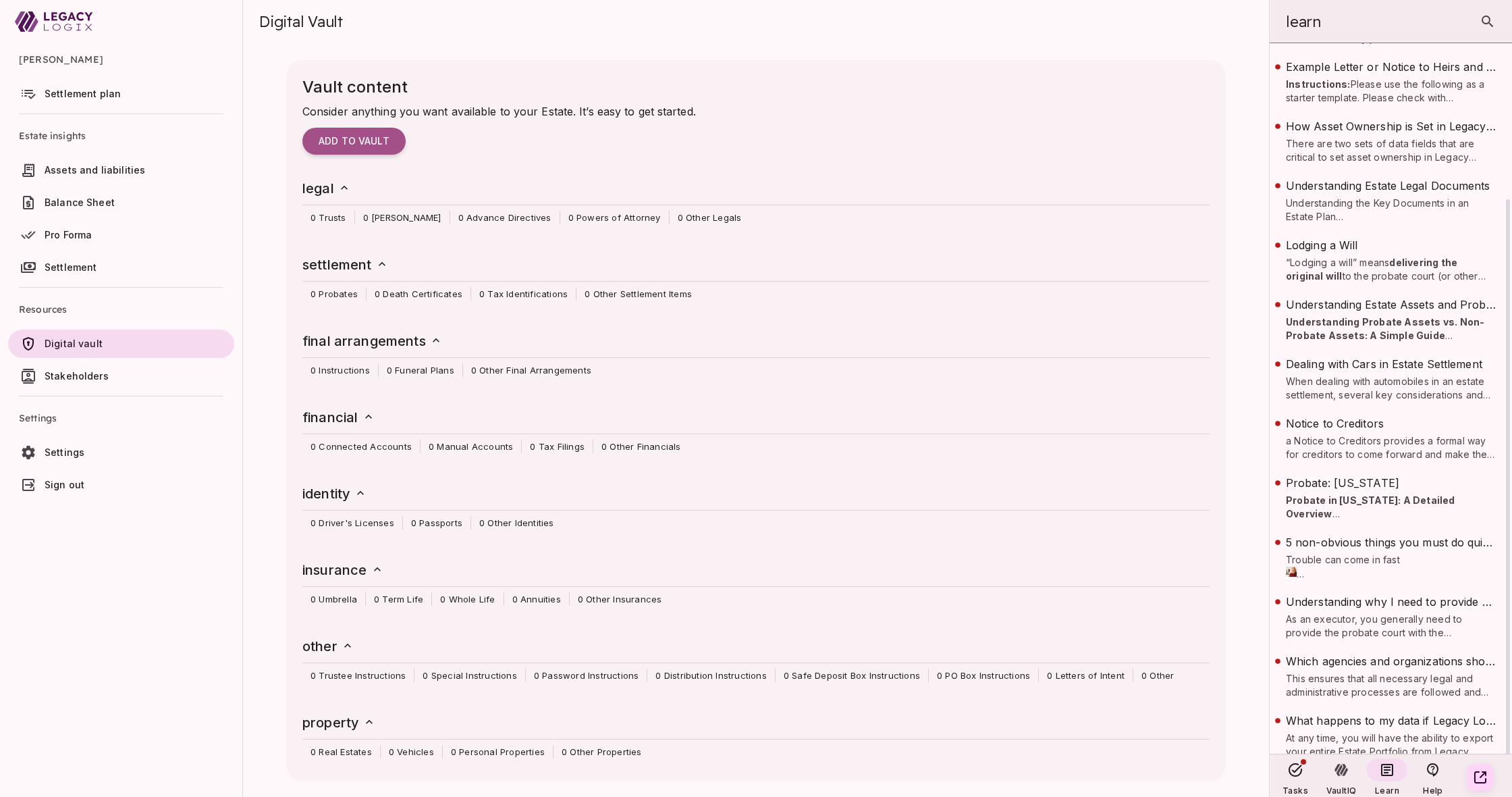
scroll to position [181, 0]
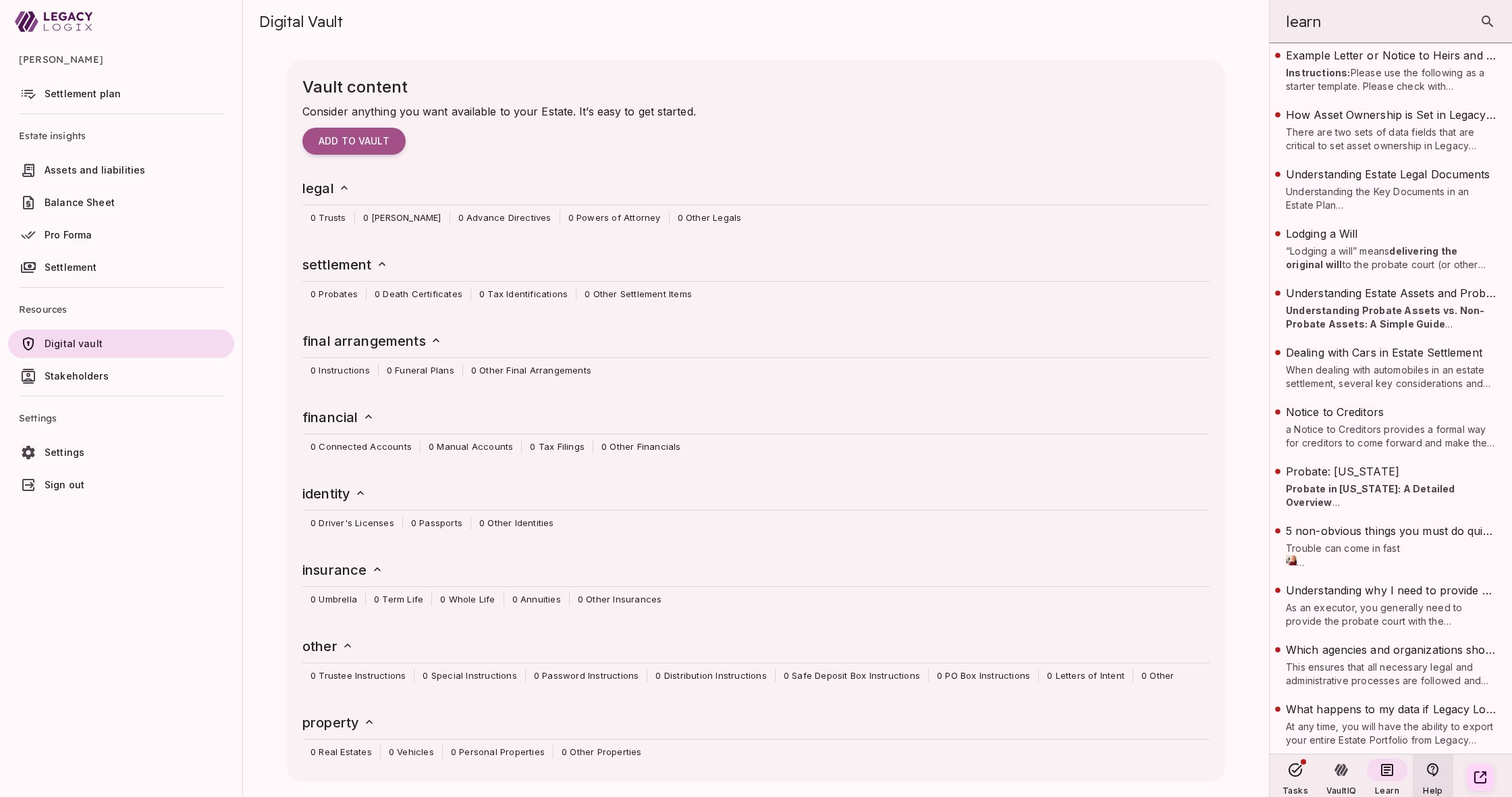
click at [1440, 773] on icon at bounding box center [1433, 769] width 16 height 16
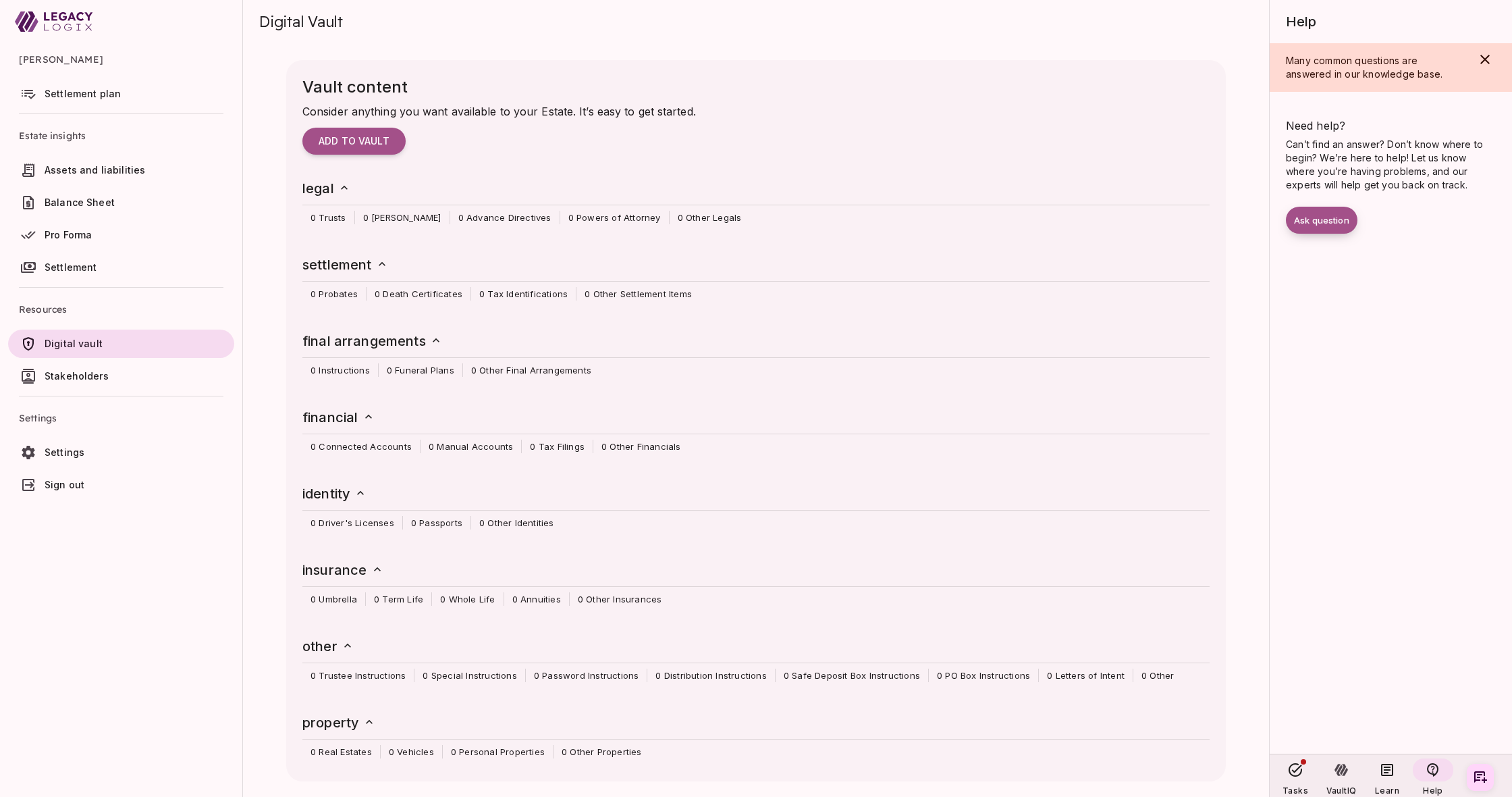
click at [1334, 210] on button "Ask question" at bounding box center [1321, 220] width 72 height 27
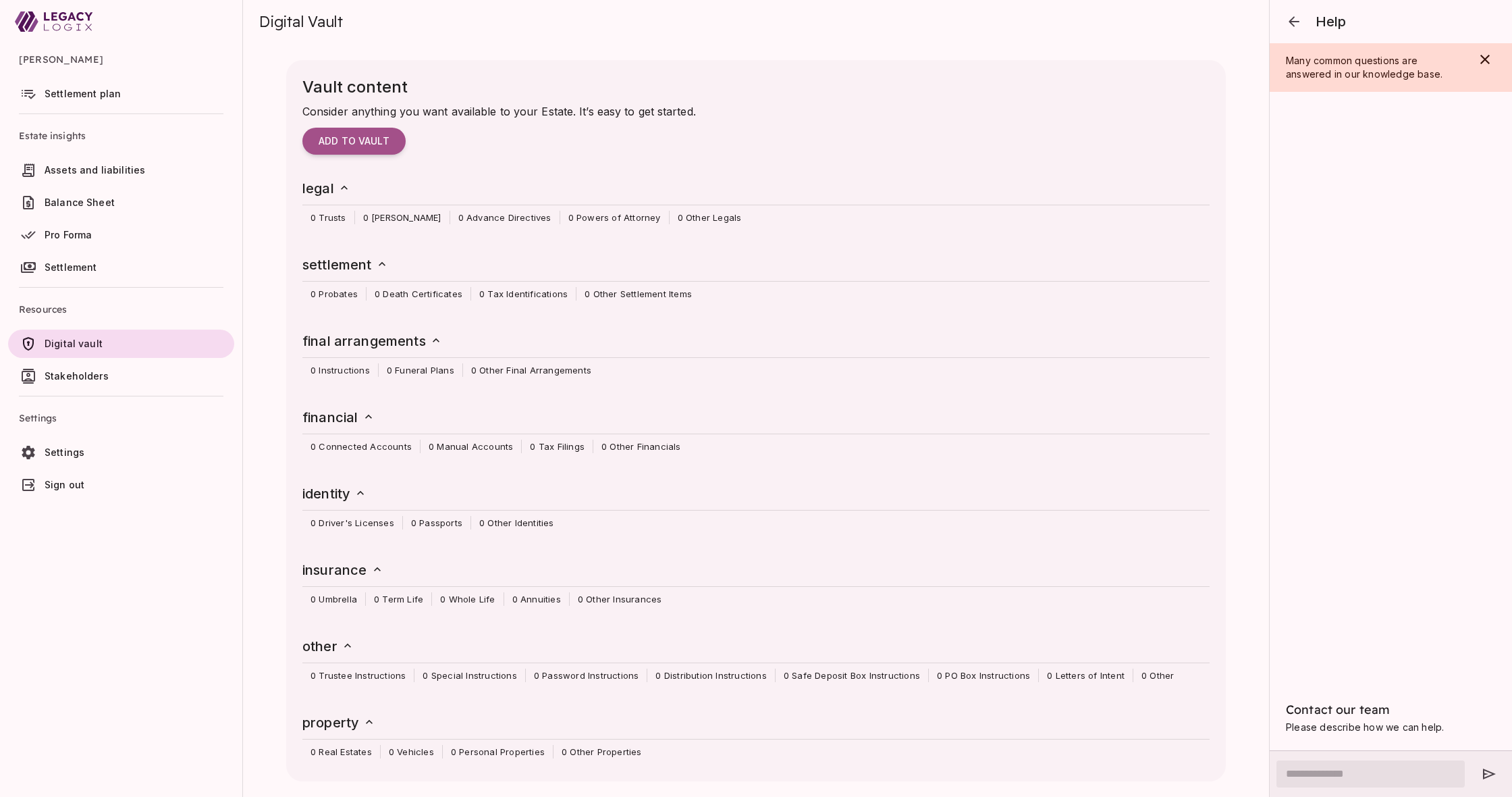
click at [993, 165] on div "Vault content Consider anything you want available to your Estate. It’s easy to…" at bounding box center [756, 420] width 940 height 722
click at [187, 100] on span "Settlement plan" at bounding box center [136, 94] width 184 height 14
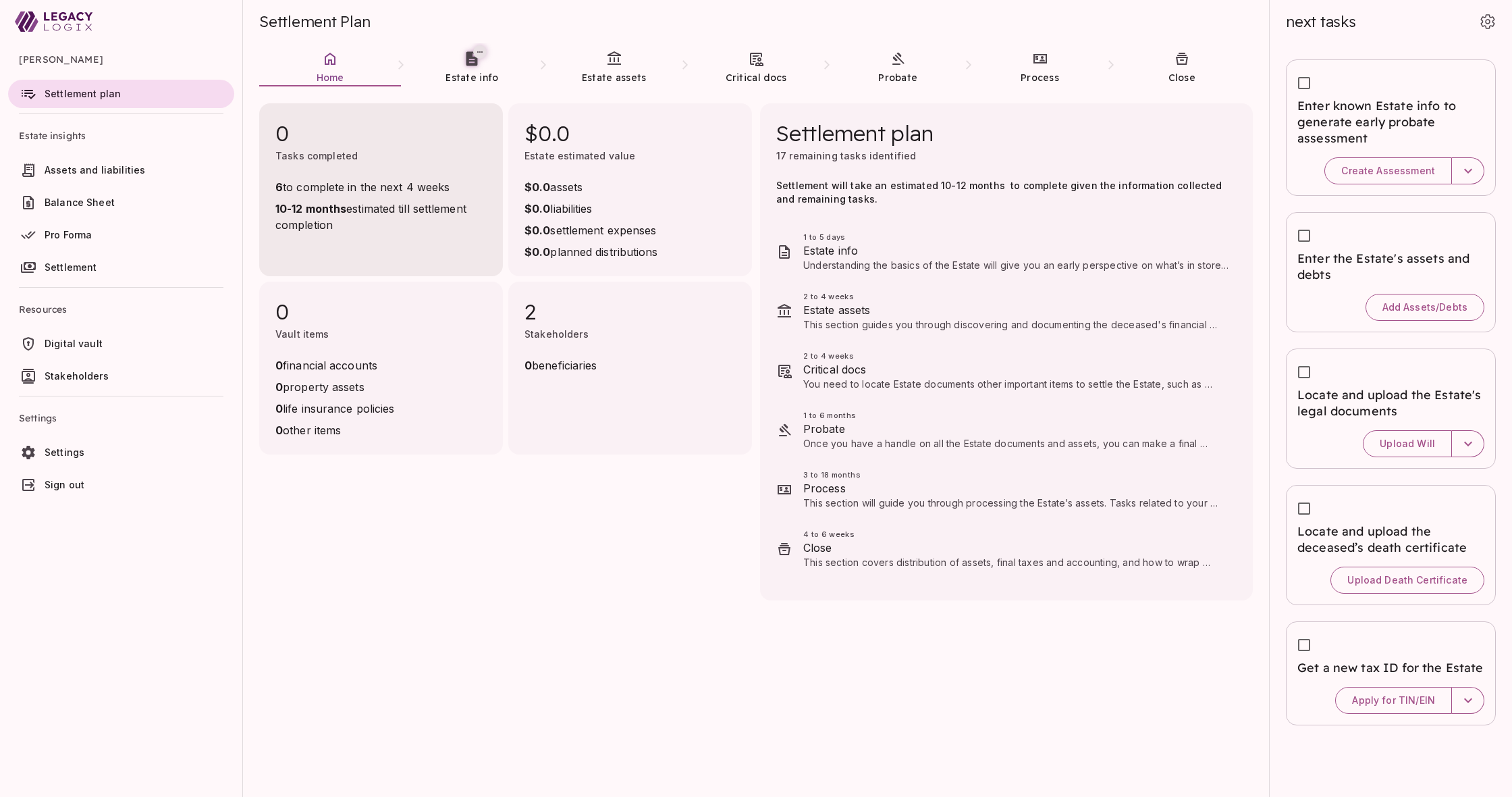
click at [446, 193] on span "6 to complete in the next 4 weeks" at bounding box center [381, 187] width 211 height 16
